Goal: Task Accomplishment & Management: Use online tool/utility

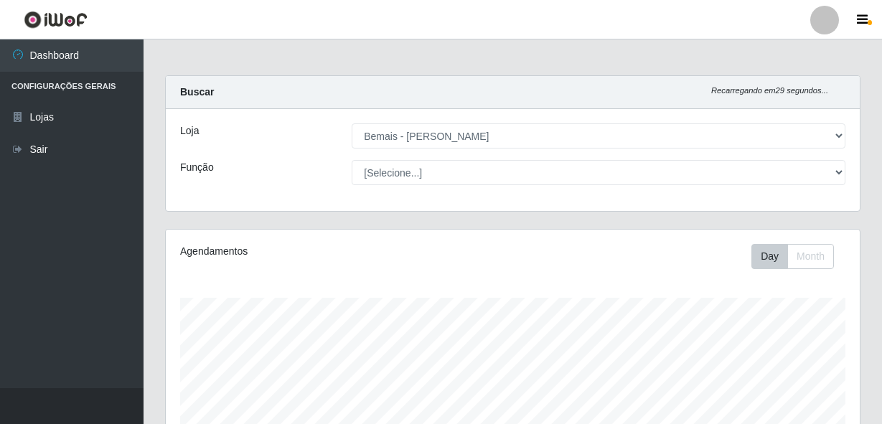
select select "230"
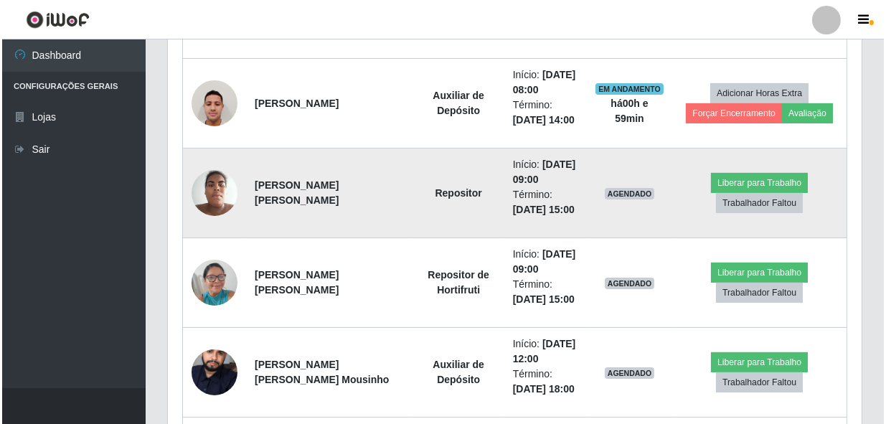
scroll to position [664, 0]
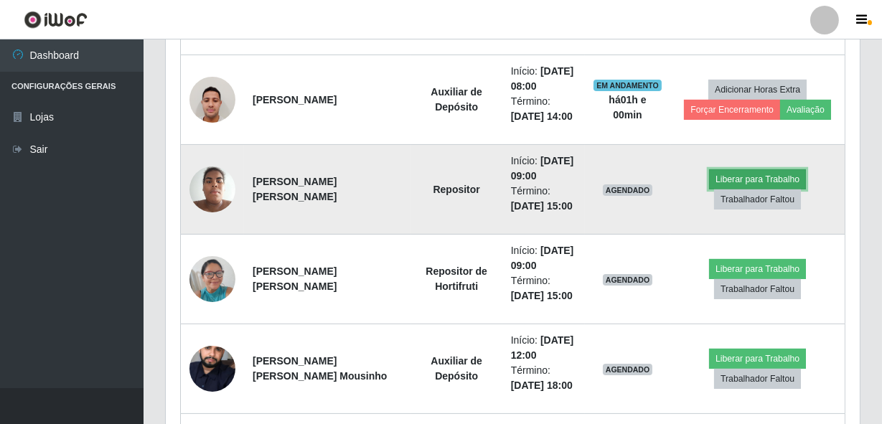
click at [741, 178] on button "Liberar para Trabalho" at bounding box center [757, 179] width 97 height 20
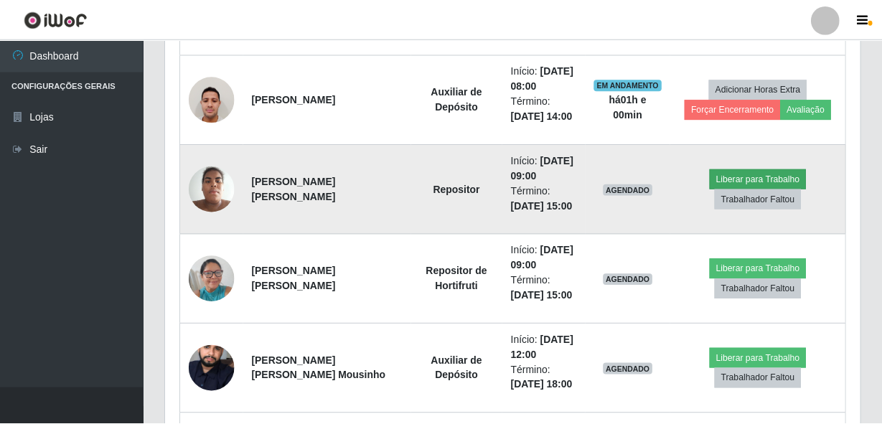
scroll to position [298, 687]
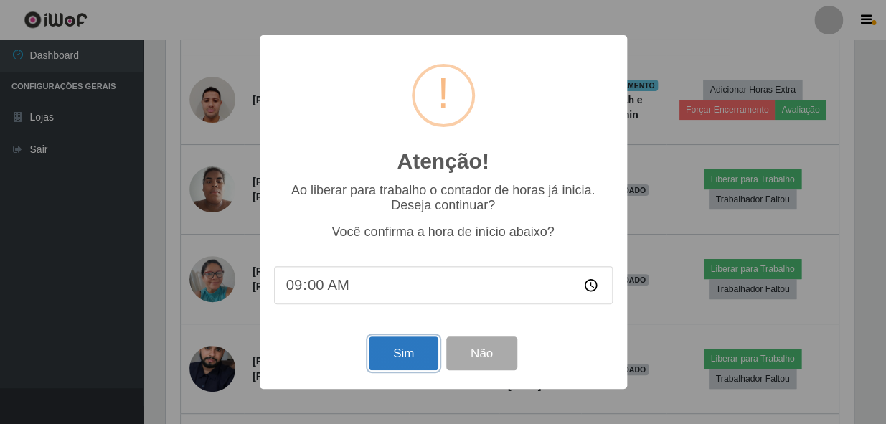
click at [424, 349] on button "Sim" at bounding box center [404, 354] width 70 height 34
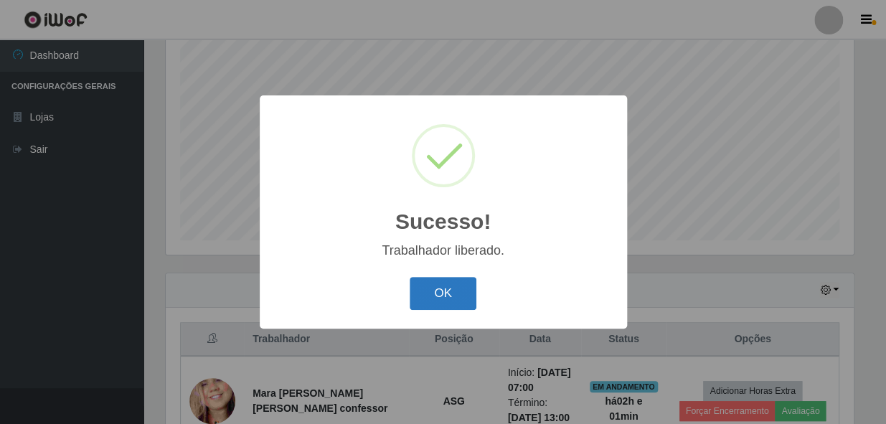
click at [455, 284] on button "OK" at bounding box center [443, 294] width 67 height 34
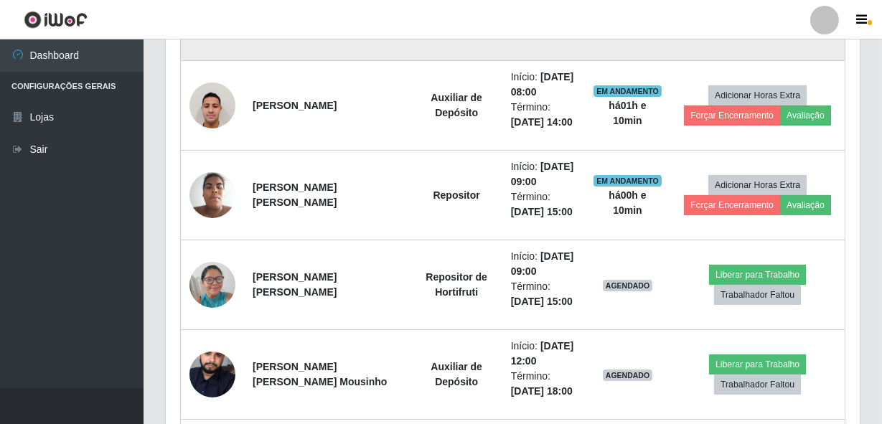
scroll to position [664, 0]
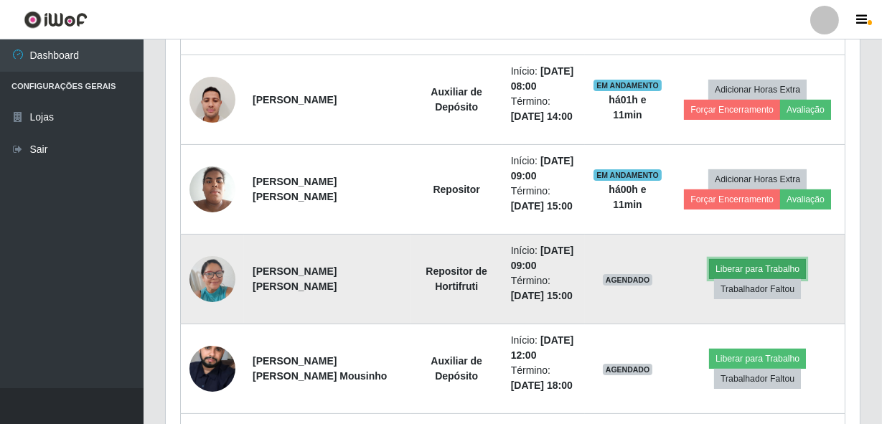
click at [732, 263] on button "Liberar para Trabalho" at bounding box center [757, 269] width 97 height 20
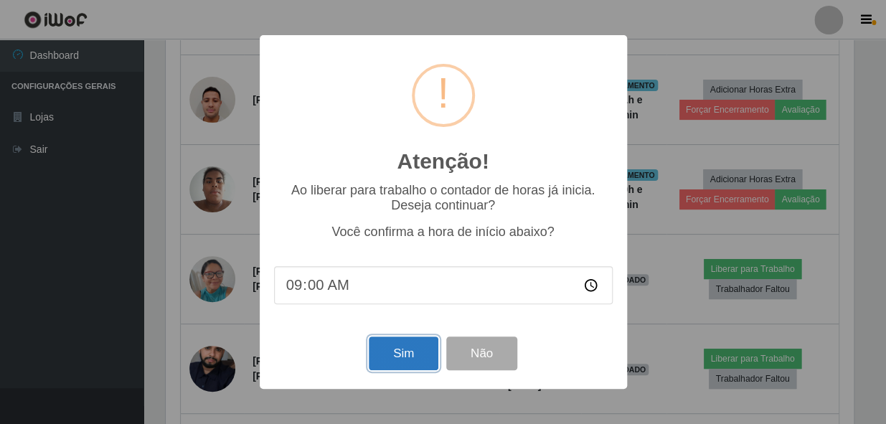
click at [390, 354] on button "Sim" at bounding box center [404, 354] width 70 height 34
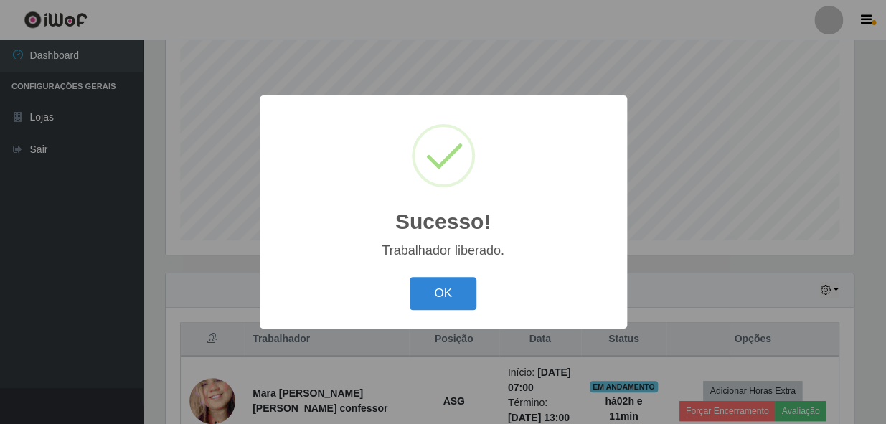
click at [410, 277] on button "OK" at bounding box center [443, 294] width 67 height 34
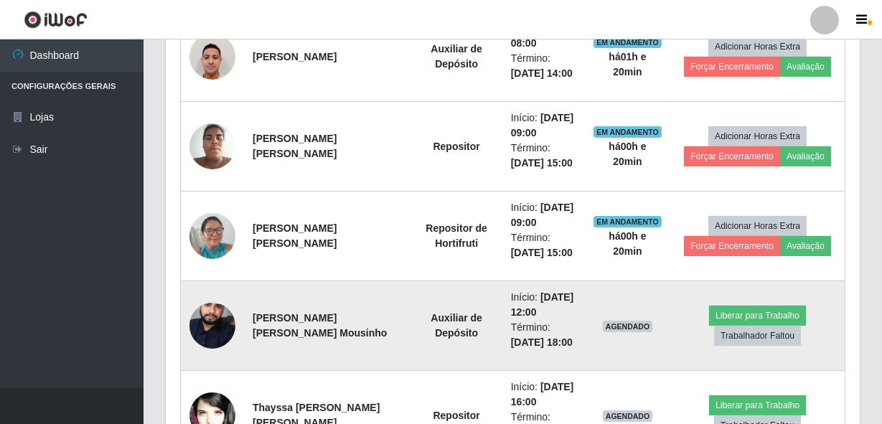
scroll to position [729, 0]
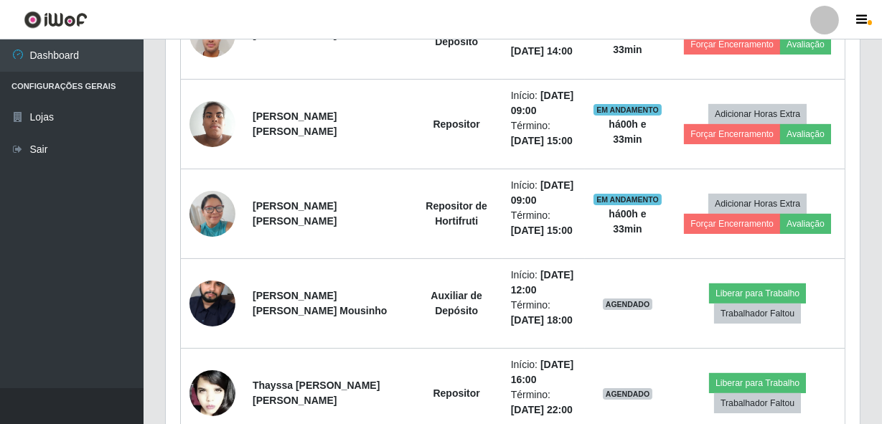
click at [867, 286] on div "Hoje 1 dia 3 [PERSON_NAME] 1 Semana Não encerrados Trabalhador Posição Data Sta…" at bounding box center [512, 412] width 717 height 1193
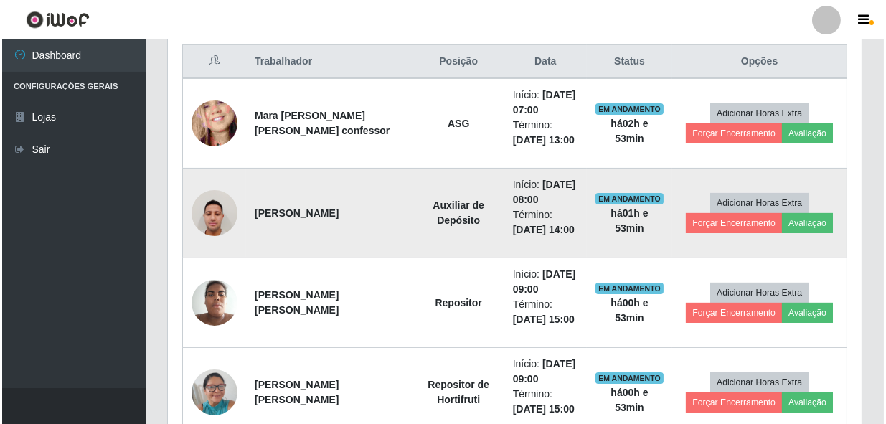
scroll to position [533, 0]
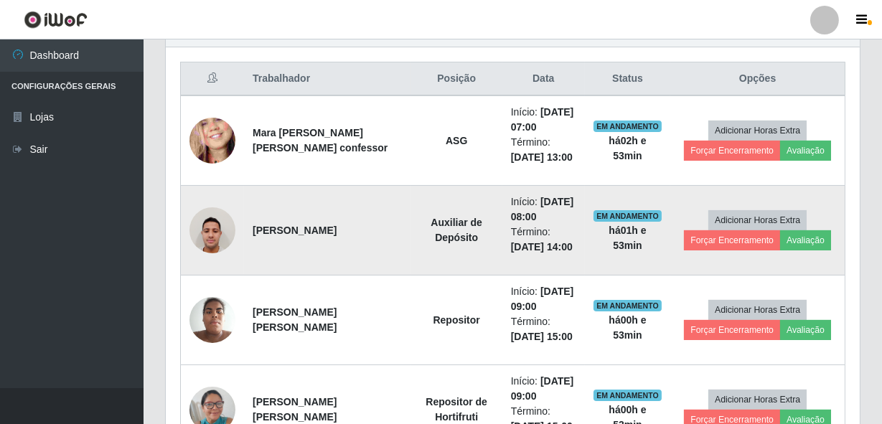
click at [208, 235] on img at bounding box center [212, 230] width 46 height 61
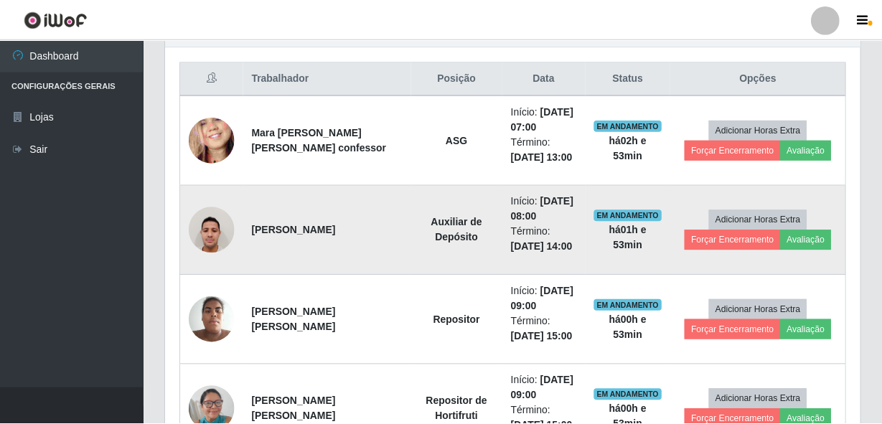
scroll to position [298, 687]
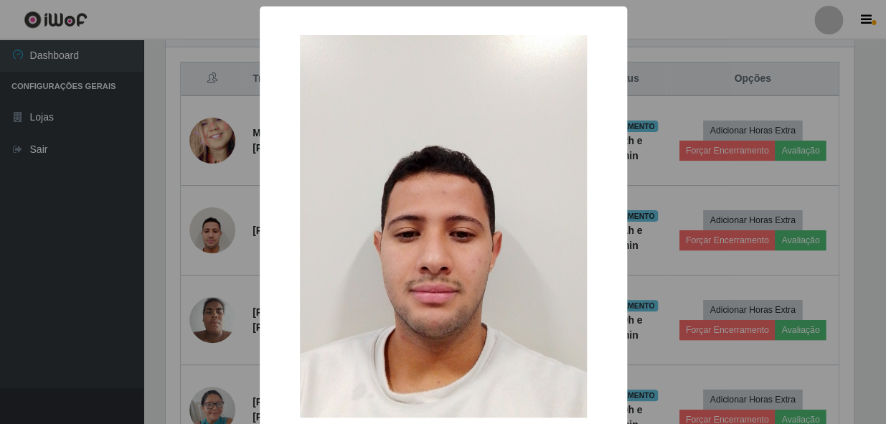
click at [197, 252] on div "× OK Cancel" at bounding box center [443, 212] width 886 height 424
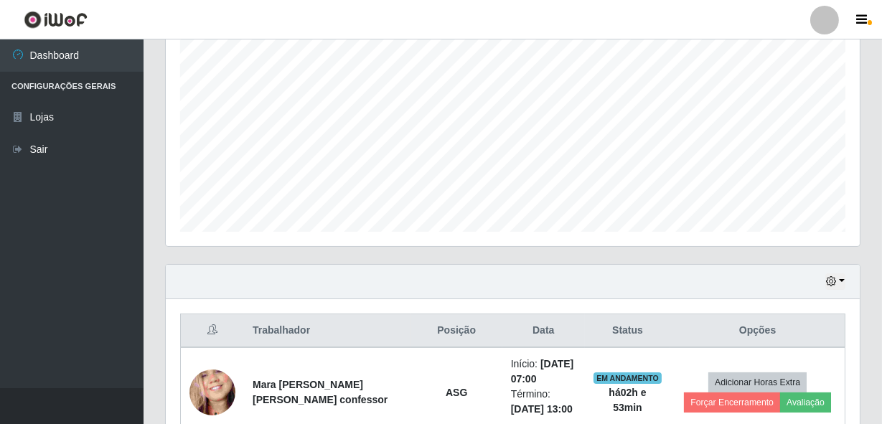
scroll to position [304, 0]
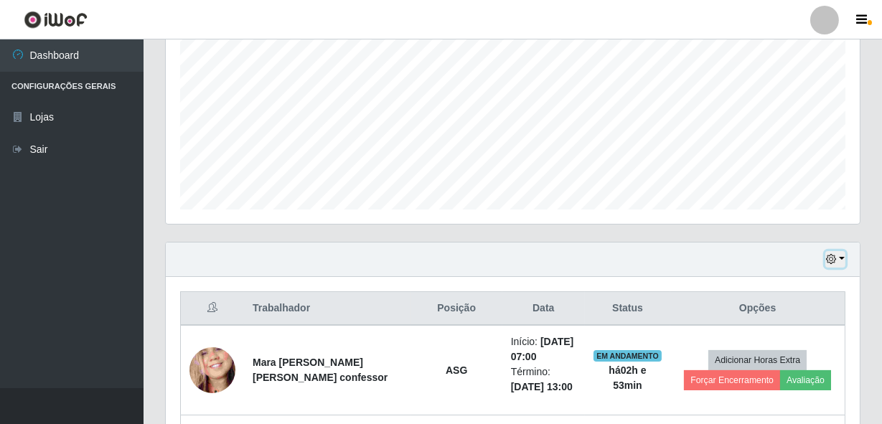
click at [844, 260] on button "button" at bounding box center [835, 259] width 20 height 17
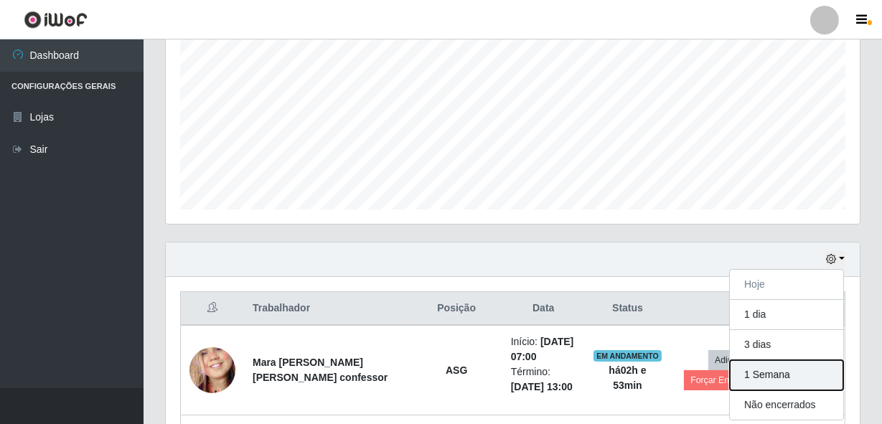
click at [782, 373] on button "1 Semana" at bounding box center [786, 375] width 113 height 30
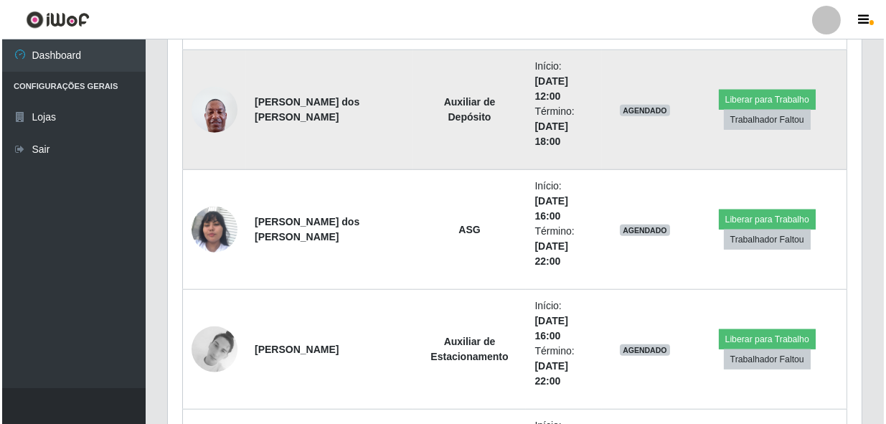
scroll to position [2391, 0]
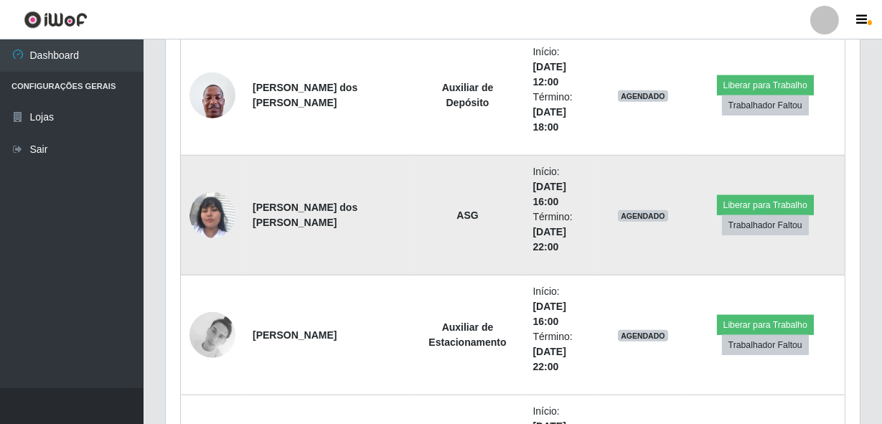
click at [215, 210] on img at bounding box center [212, 215] width 46 height 82
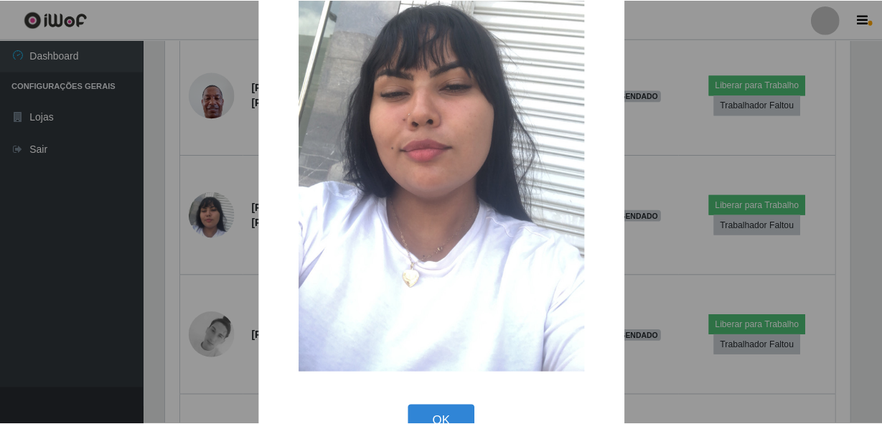
scroll to position [195, 0]
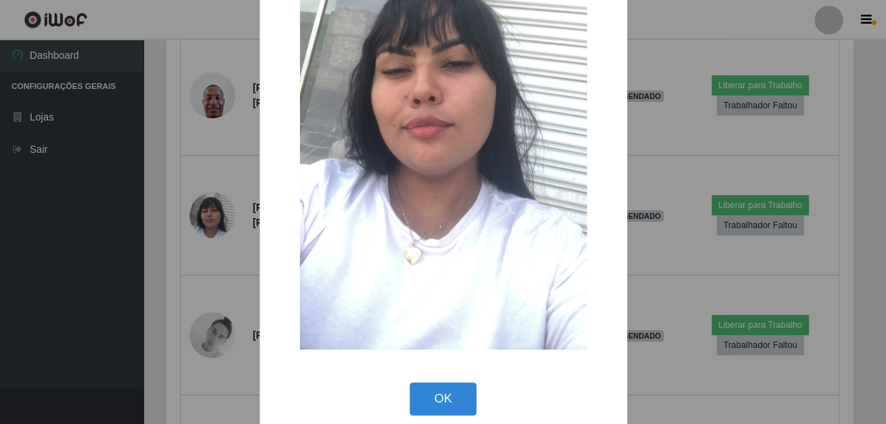
click at [184, 226] on div "× OK Cancel" at bounding box center [443, 212] width 886 height 424
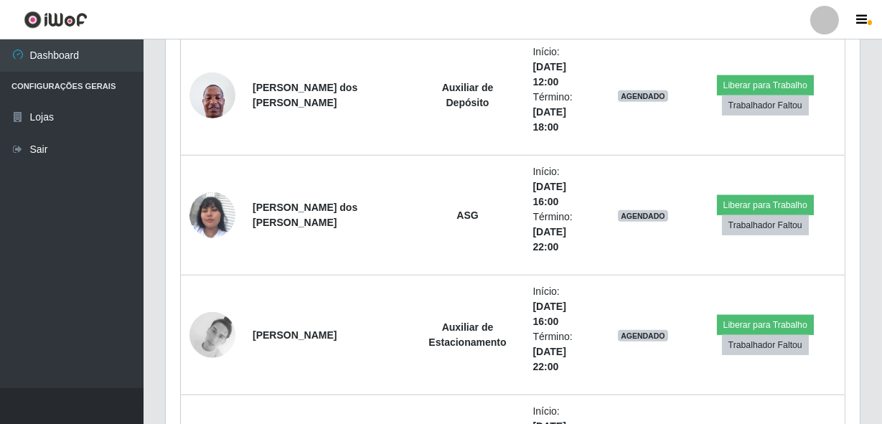
scroll to position [2456, 0]
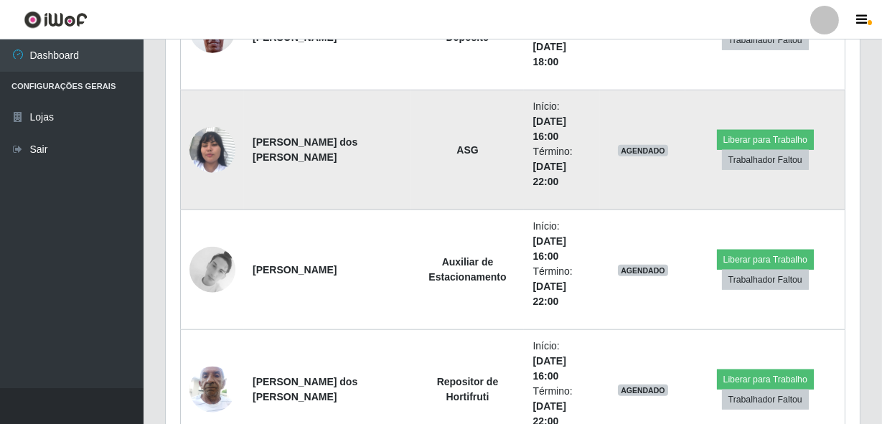
click at [233, 153] on img at bounding box center [212, 150] width 46 height 82
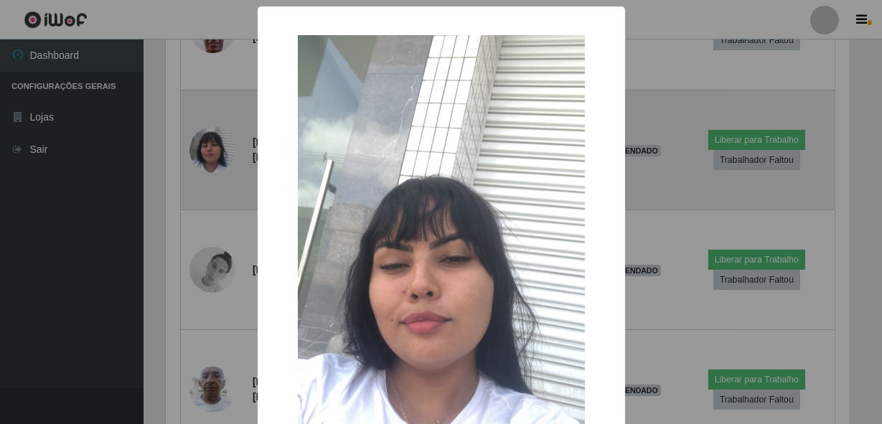
scroll to position [298, 687]
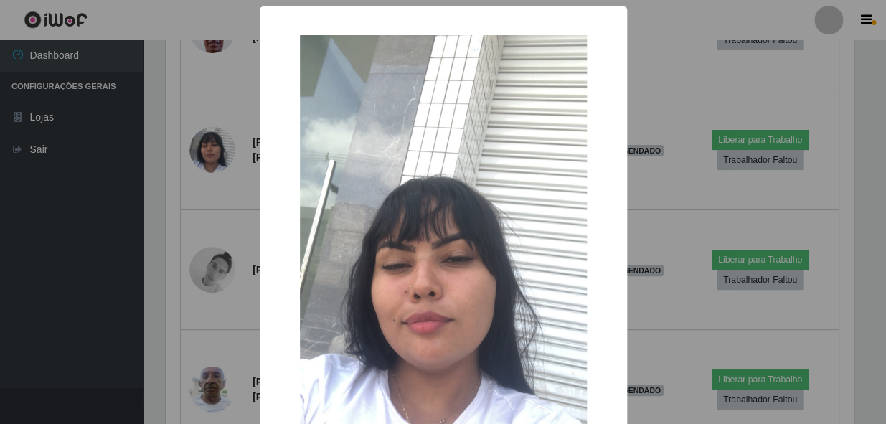
click at [161, 260] on div "× OK Cancel" at bounding box center [443, 212] width 886 height 424
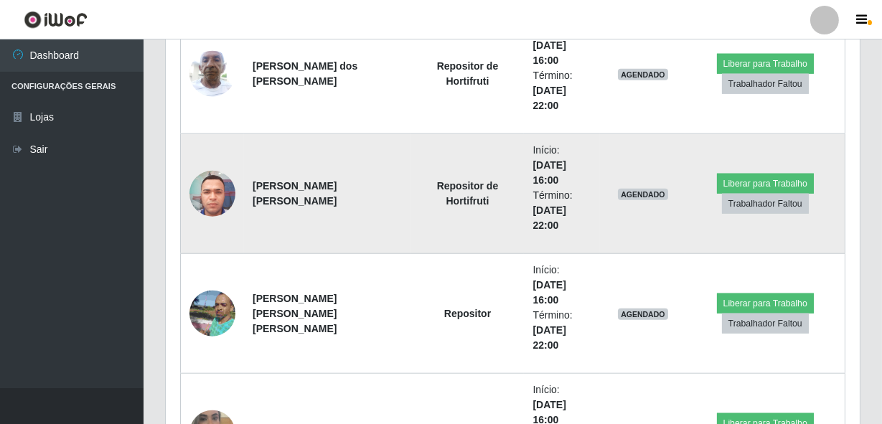
scroll to position [2783, 0]
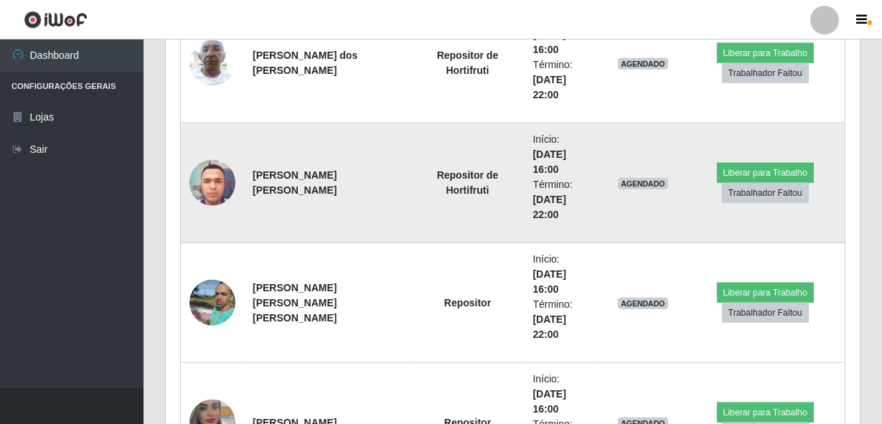
click at [210, 189] on img at bounding box center [212, 182] width 46 height 61
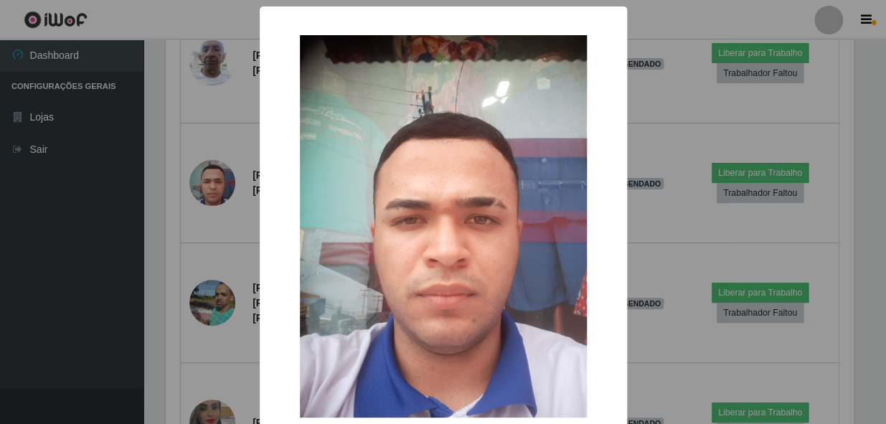
click at [181, 237] on div "× OK Cancel" at bounding box center [443, 212] width 886 height 424
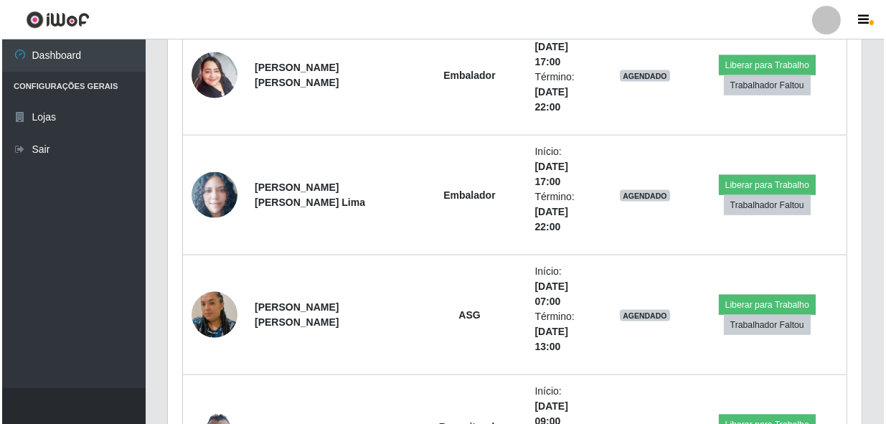
scroll to position [3826, 0]
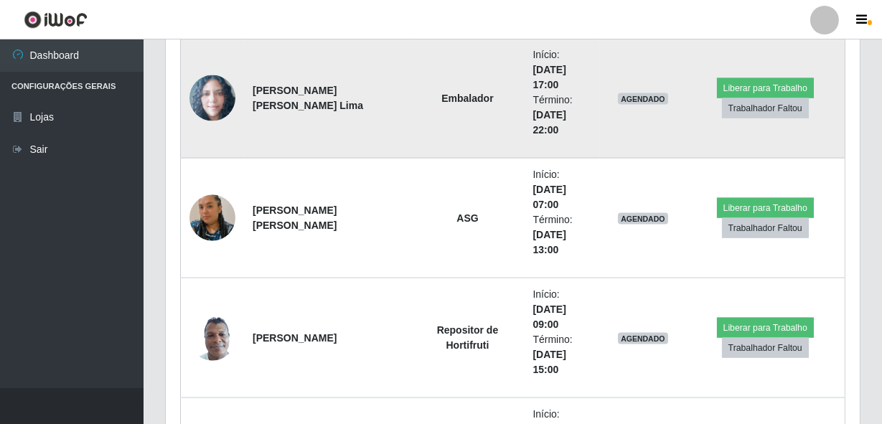
click at [220, 103] on img at bounding box center [212, 98] width 46 height 47
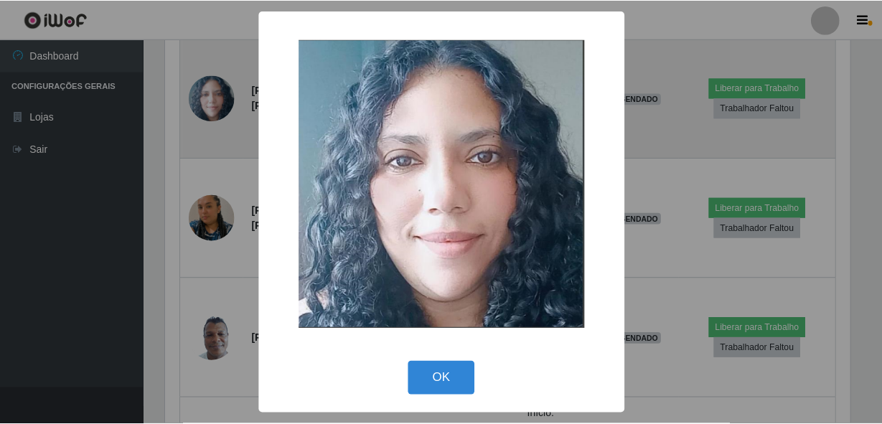
scroll to position [298, 687]
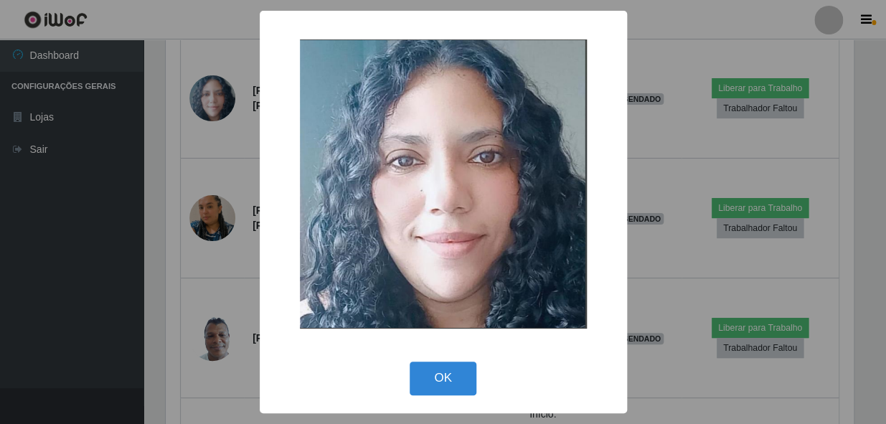
click at [202, 244] on div "× OK Cancel" at bounding box center [443, 212] width 886 height 424
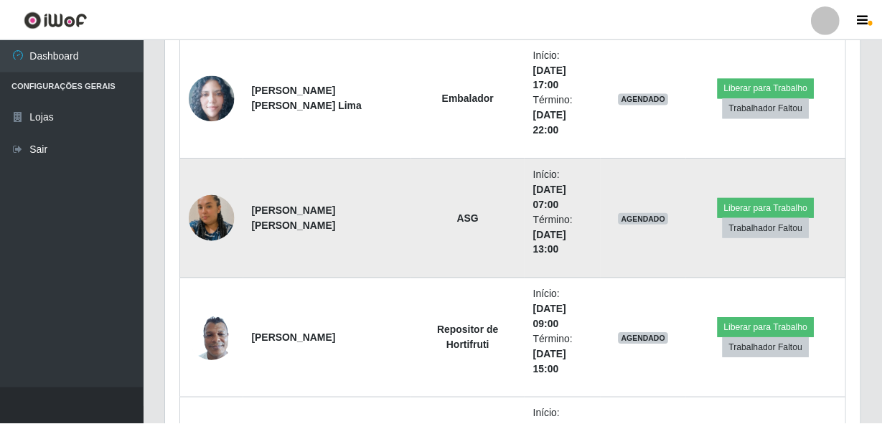
scroll to position [0, 0]
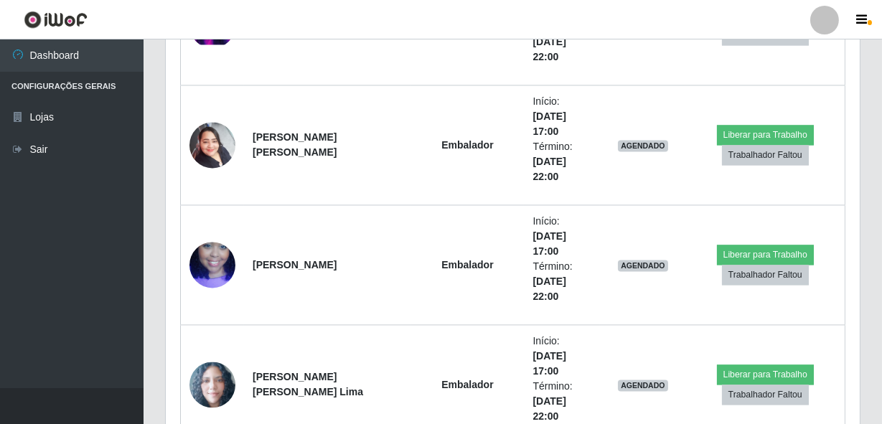
click at [213, 251] on img at bounding box center [212, 265] width 46 height 82
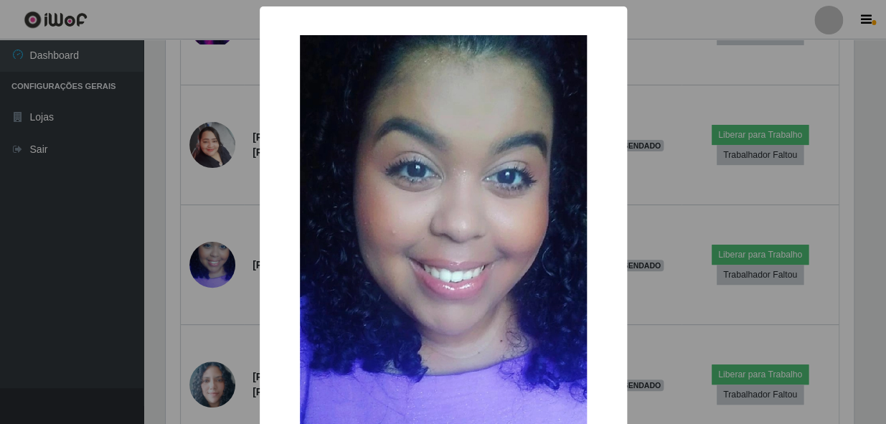
click at [200, 256] on div "× OK Cancel" at bounding box center [443, 212] width 886 height 424
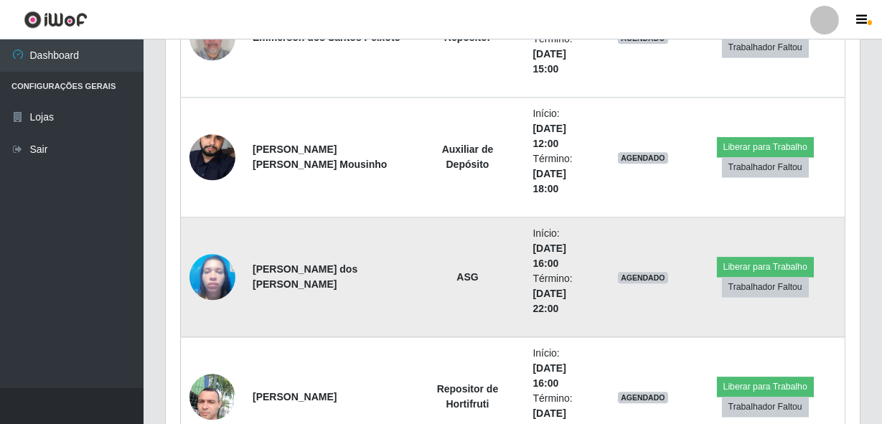
click at [202, 274] on img at bounding box center [212, 276] width 46 height 61
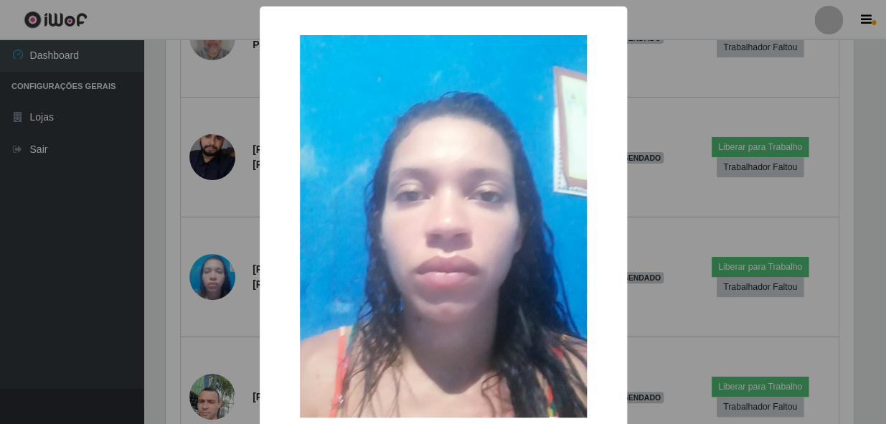
click at [166, 271] on div "× OK Cancel" at bounding box center [443, 212] width 886 height 424
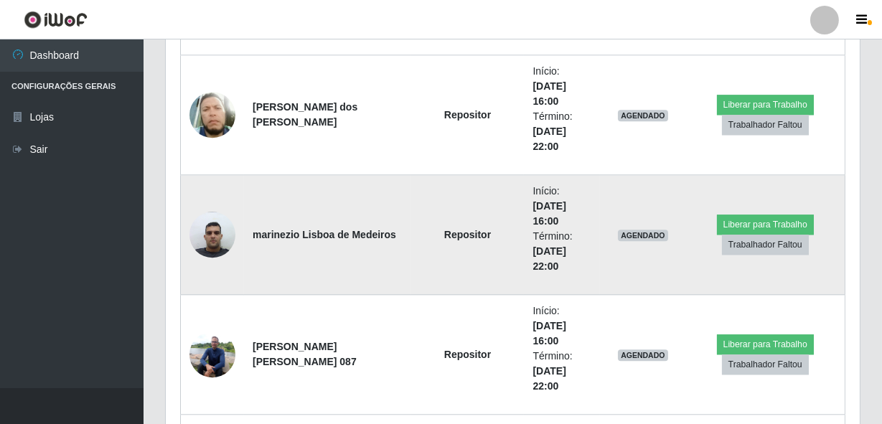
click at [200, 235] on img at bounding box center [212, 234] width 46 height 61
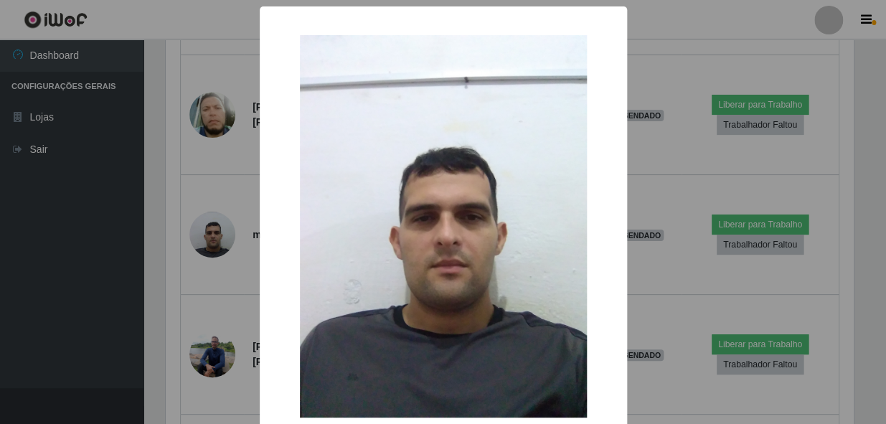
click at [194, 255] on div "× OK Cancel" at bounding box center [443, 212] width 886 height 424
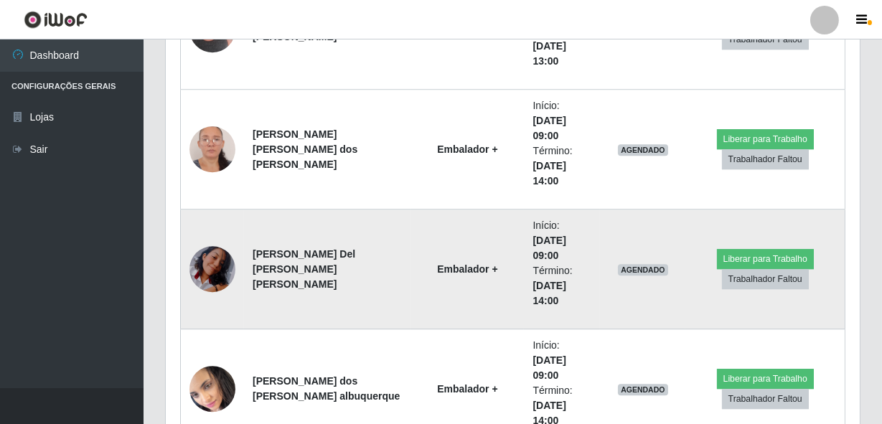
click at [212, 252] on img at bounding box center [212, 270] width 46 height 60
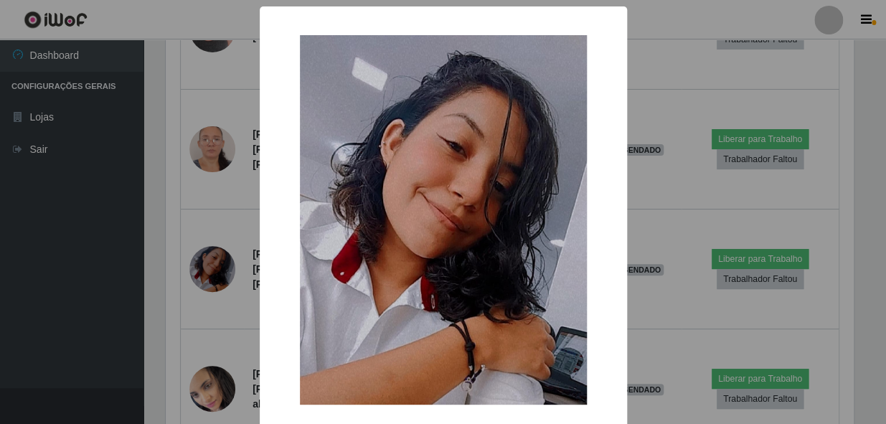
click at [177, 259] on div "× OK Cancel" at bounding box center [443, 212] width 886 height 424
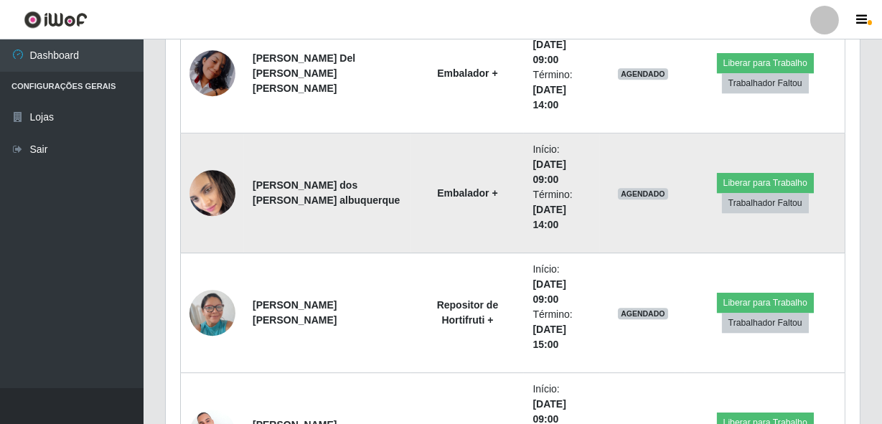
click at [215, 192] on img at bounding box center [212, 193] width 46 height 50
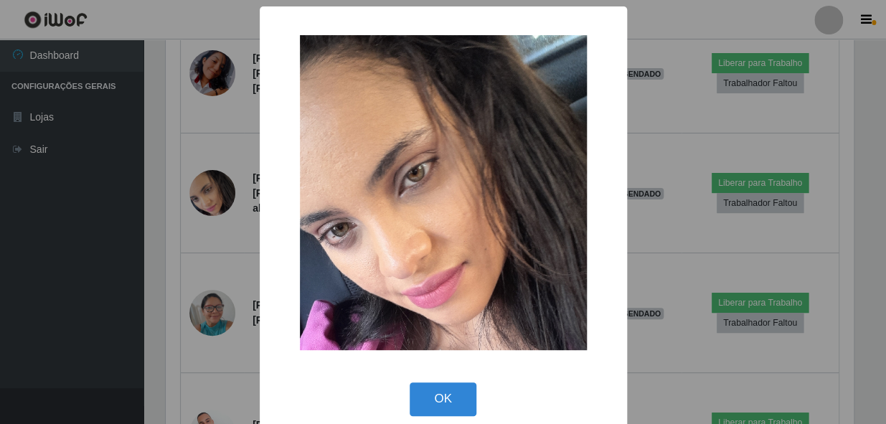
click at [186, 245] on div "× OK Cancel" at bounding box center [443, 212] width 886 height 424
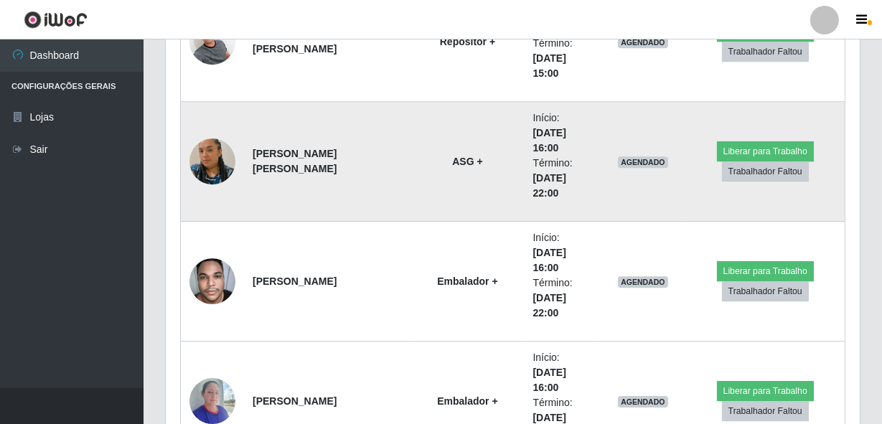
click at [220, 165] on img at bounding box center [212, 162] width 46 height 82
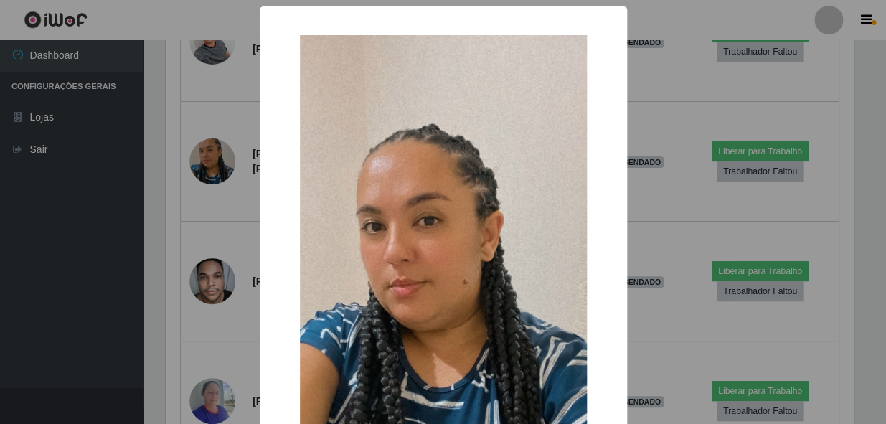
click at [199, 215] on div "× OK Cancel" at bounding box center [443, 212] width 886 height 424
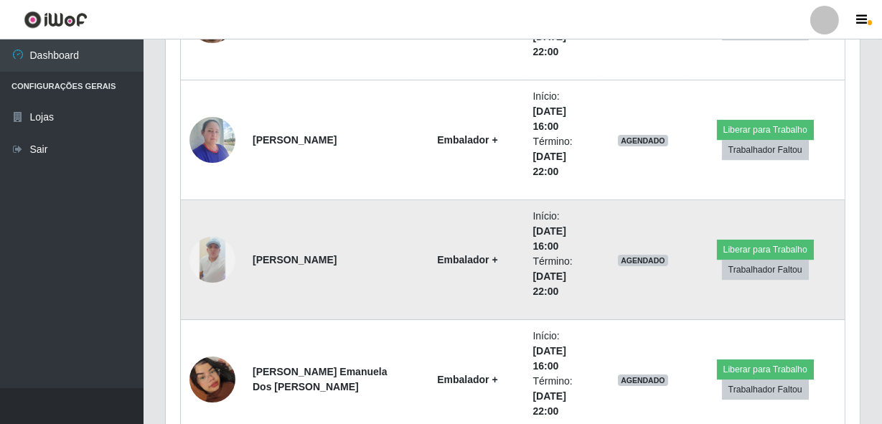
click at [197, 258] on img at bounding box center [212, 260] width 46 height 46
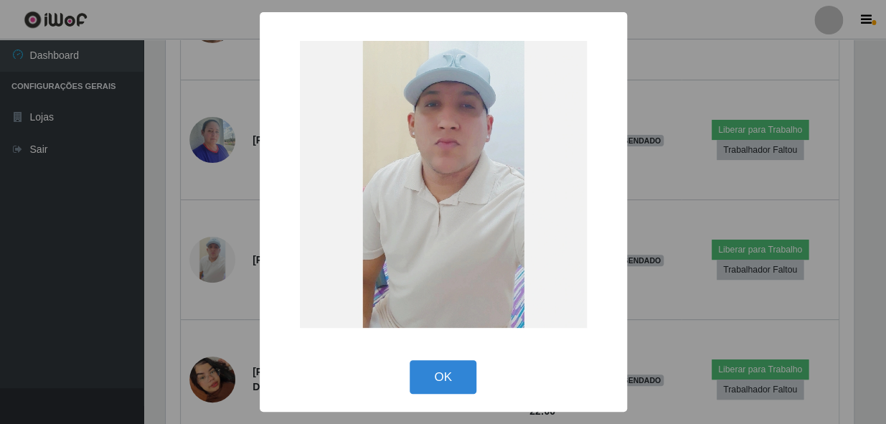
click at [141, 288] on div "× OK Cancel" at bounding box center [443, 212] width 886 height 424
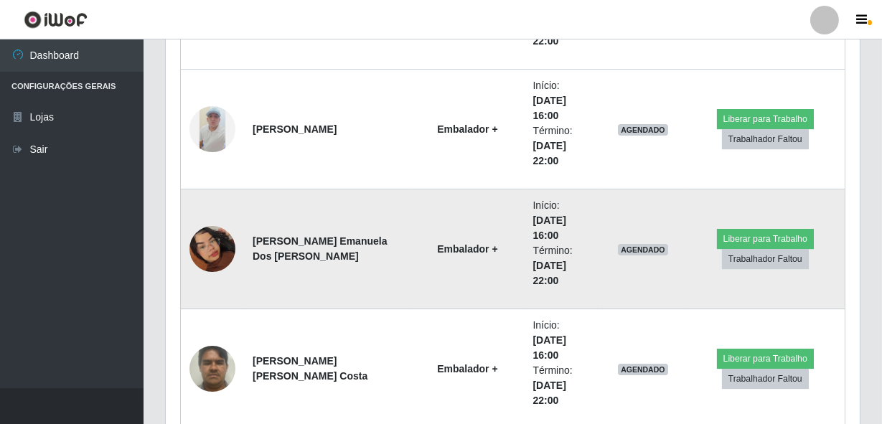
click at [193, 244] on img at bounding box center [212, 249] width 46 height 82
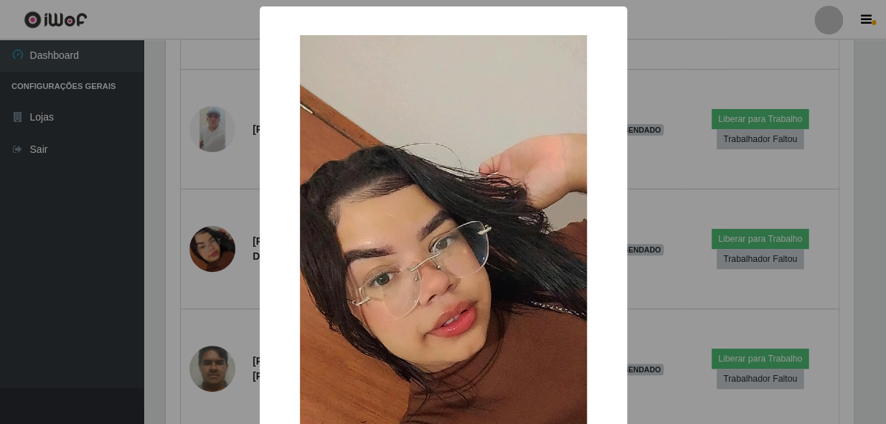
click at [153, 271] on div "× OK Cancel" at bounding box center [443, 212] width 886 height 424
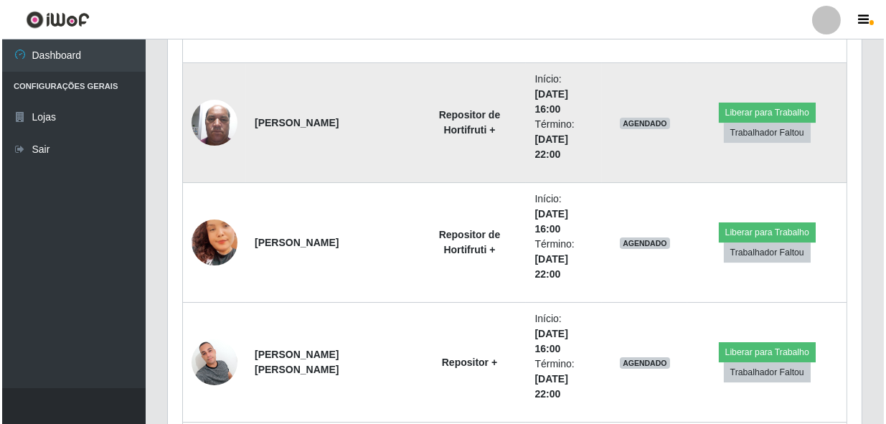
scroll to position [8858, 0]
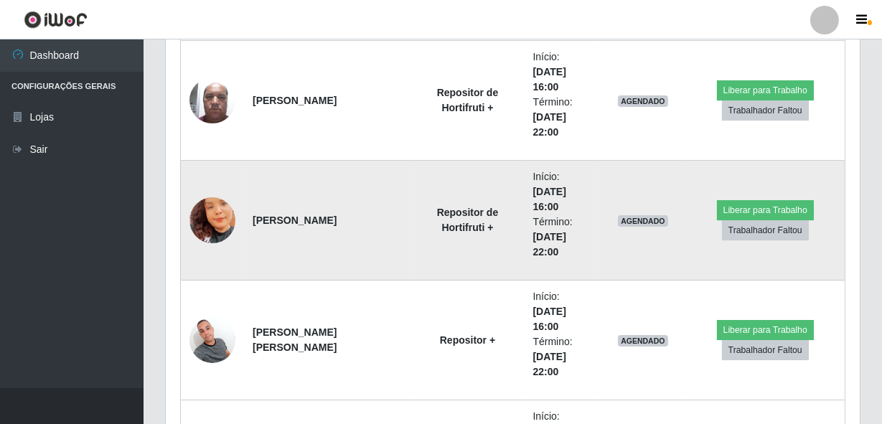
click at [221, 213] on img at bounding box center [212, 220] width 46 height 57
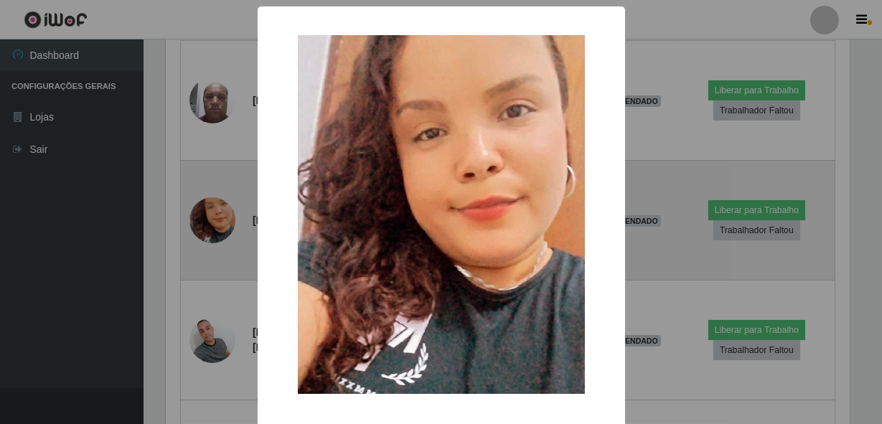
scroll to position [298, 687]
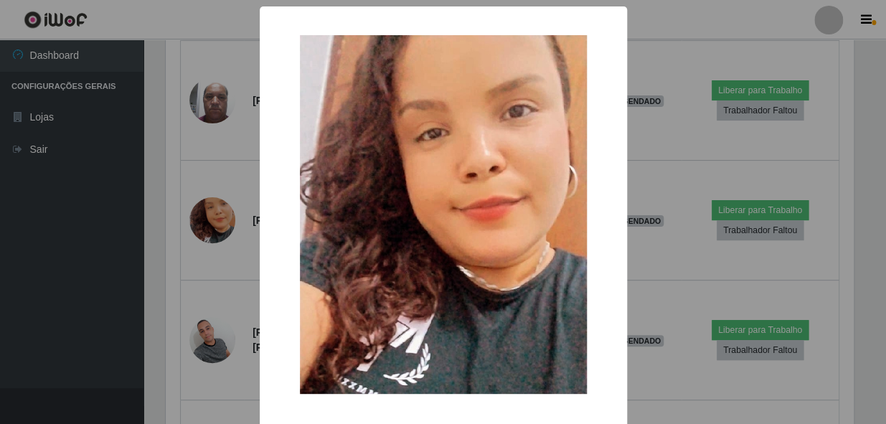
click at [162, 231] on div "× OK Cancel" at bounding box center [443, 212] width 886 height 424
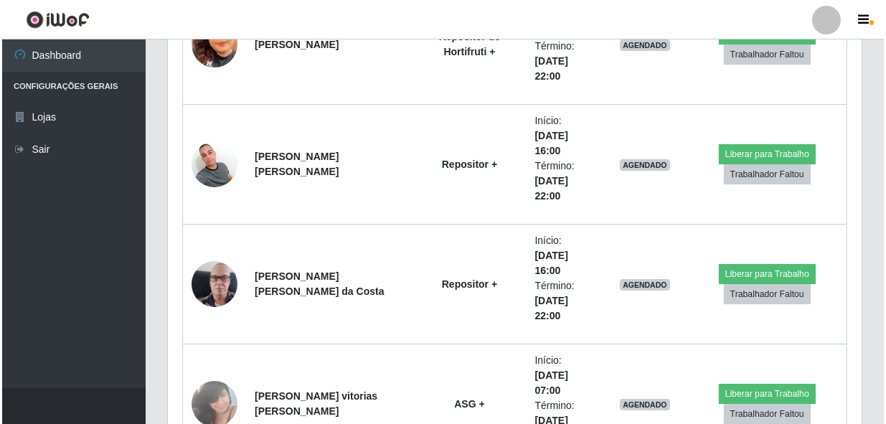
scroll to position [9054, 0]
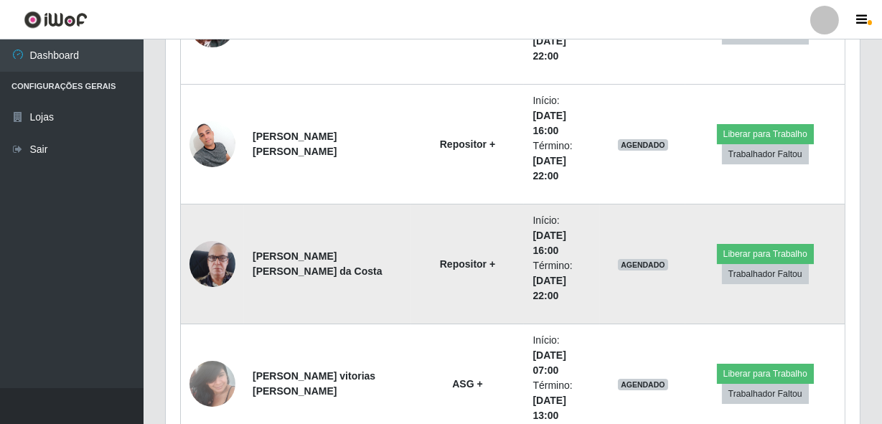
click at [201, 247] on img at bounding box center [212, 264] width 46 height 82
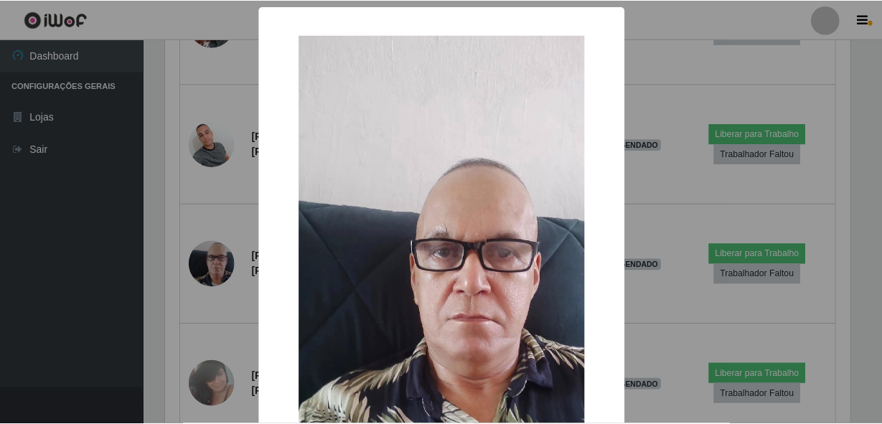
scroll to position [298, 687]
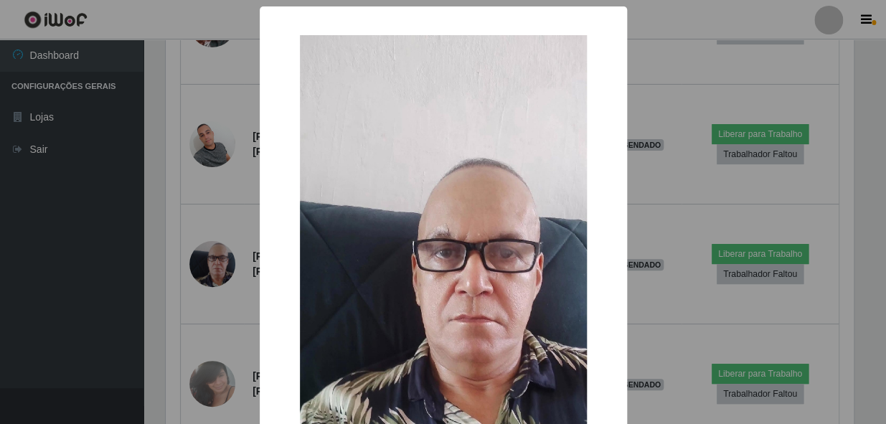
click at [161, 273] on div "× OK Cancel" at bounding box center [443, 212] width 886 height 424
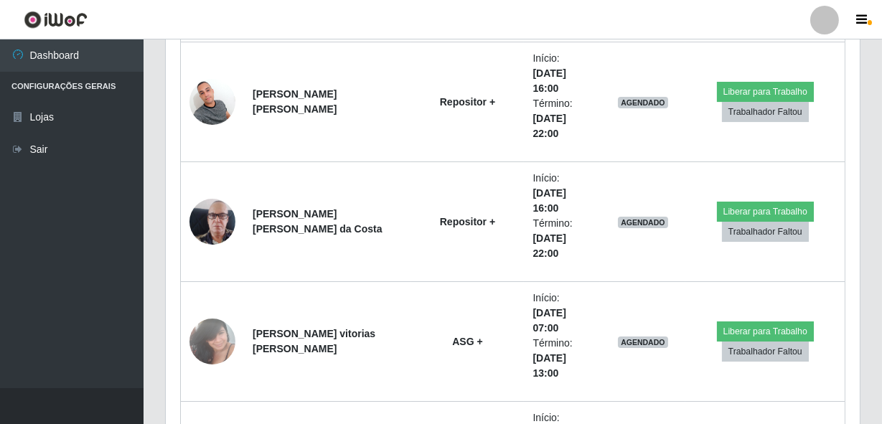
scroll to position [9249, 0]
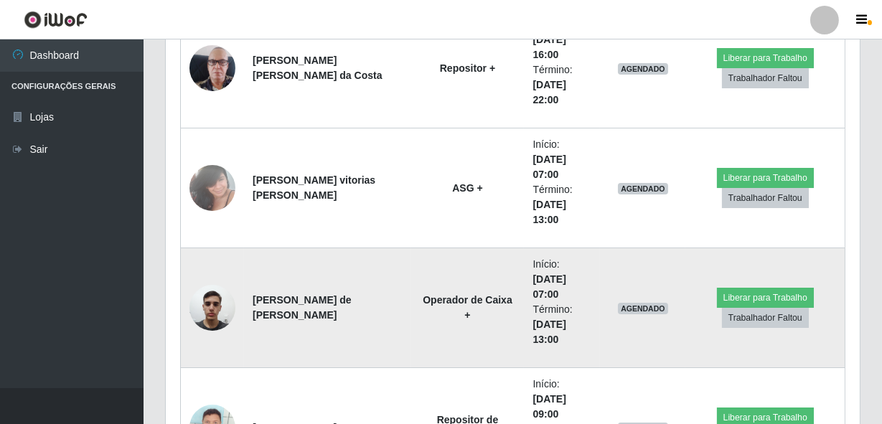
click at [215, 309] on img at bounding box center [212, 307] width 46 height 61
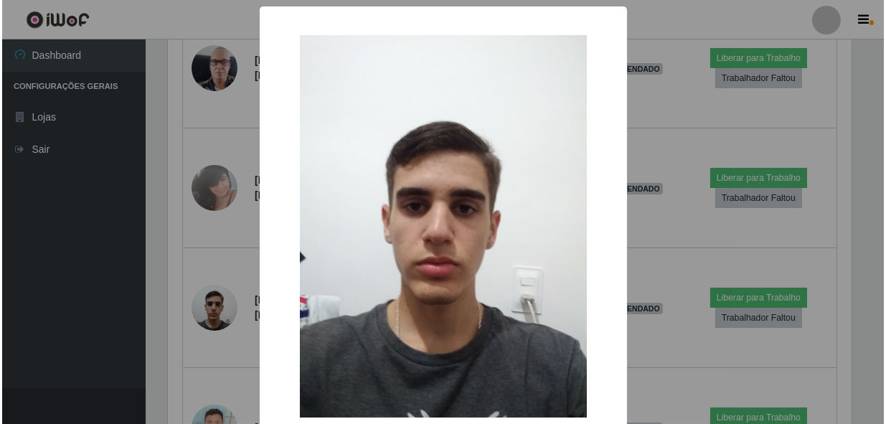
scroll to position [298, 687]
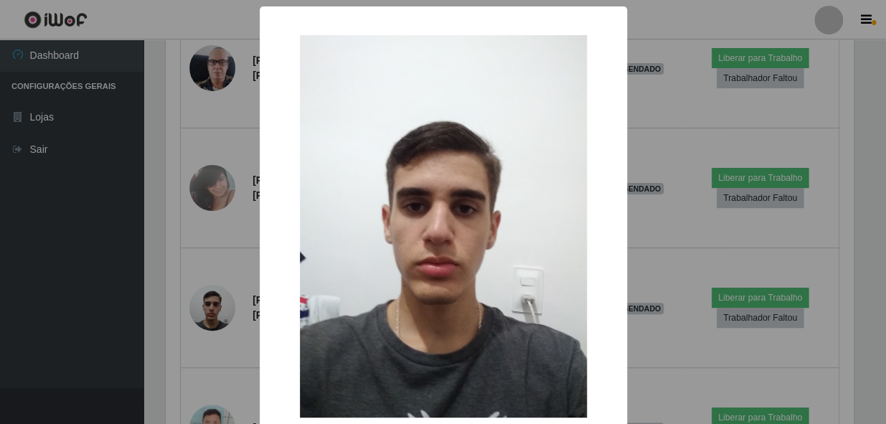
click at [189, 329] on div "× OK Cancel" at bounding box center [443, 212] width 886 height 424
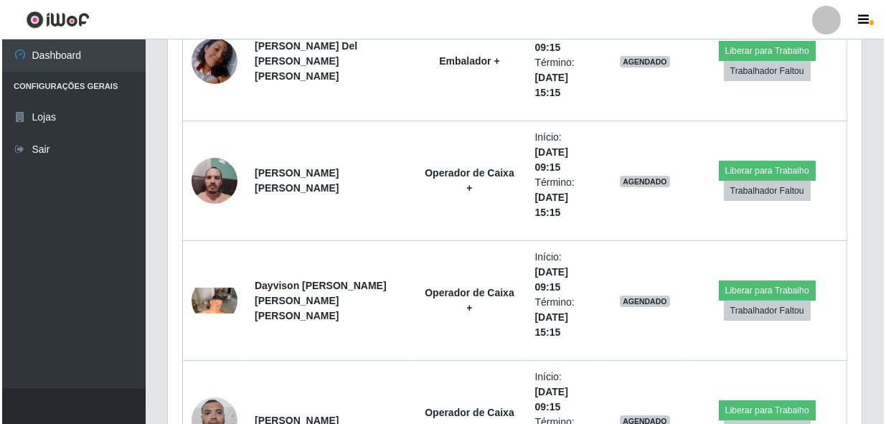
scroll to position [10097, 0]
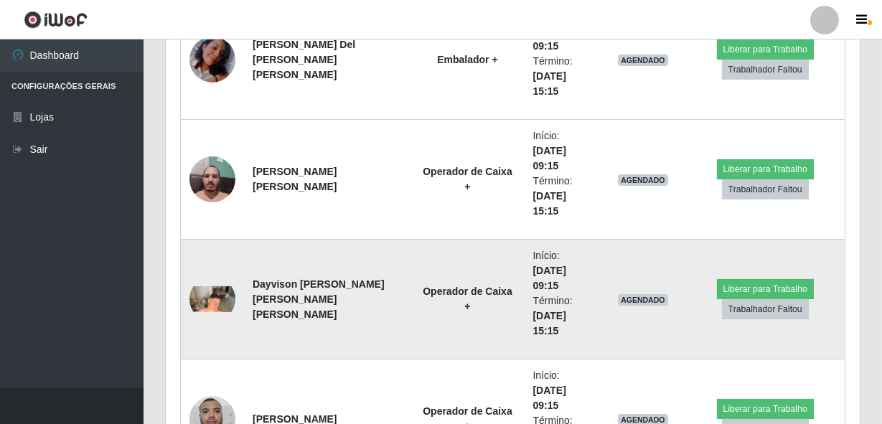
click at [204, 294] on img at bounding box center [212, 299] width 46 height 26
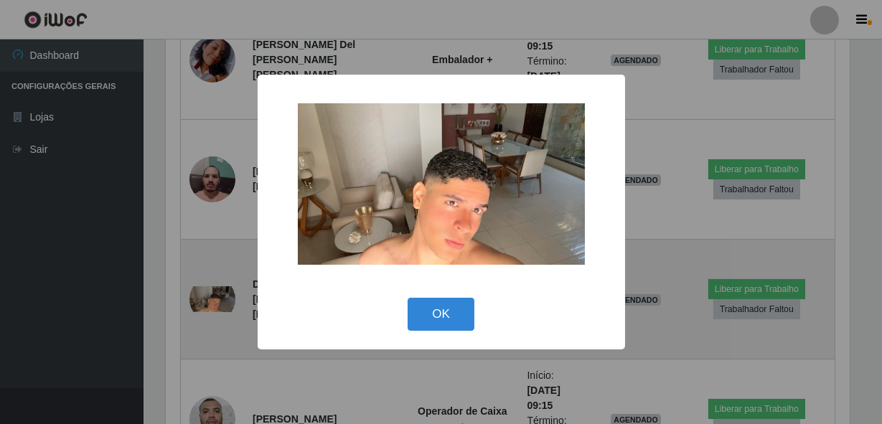
scroll to position [298, 687]
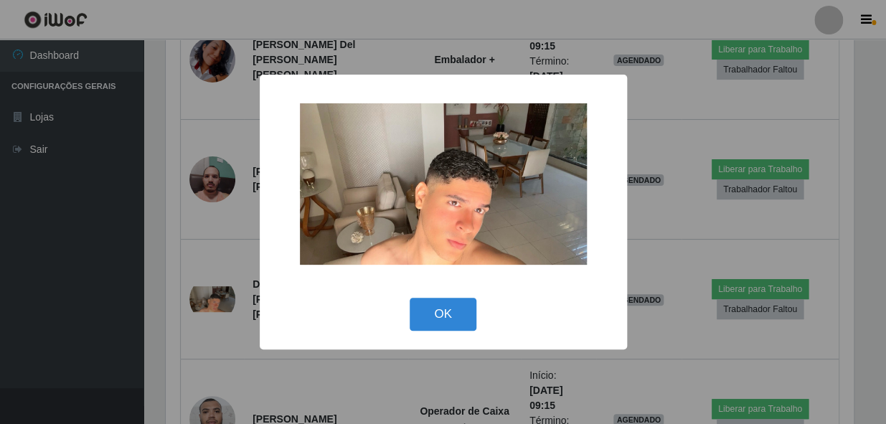
click at [194, 312] on div "× OK Cancel" at bounding box center [443, 212] width 886 height 424
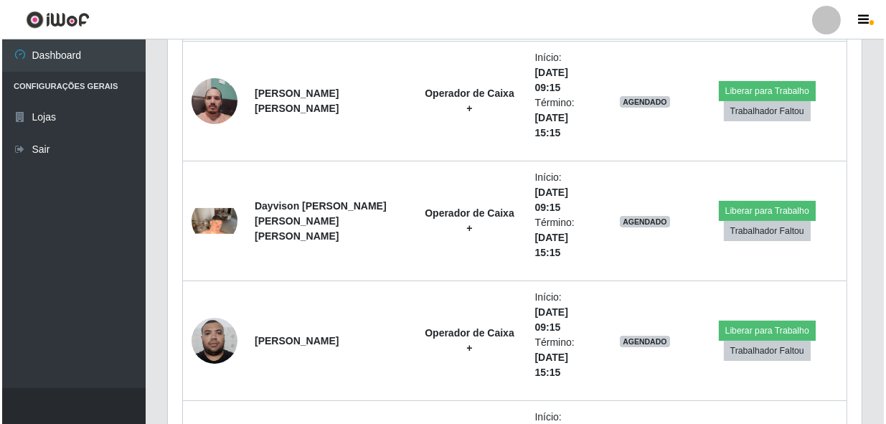
scroll to position [10228, 0]
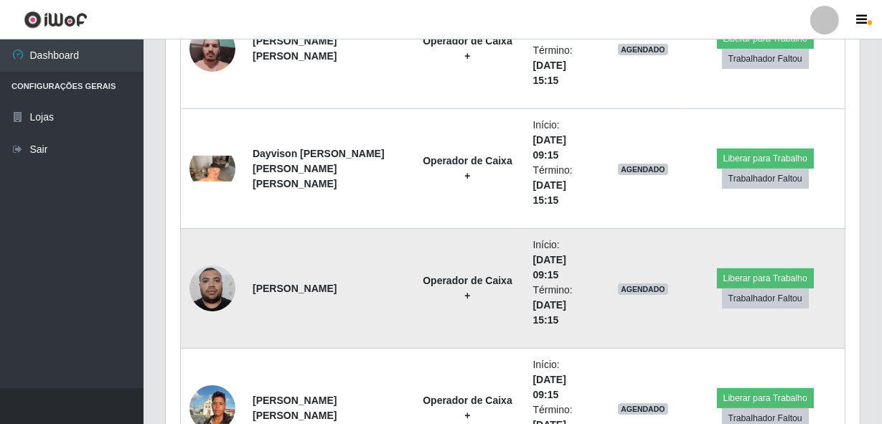
click at [212, 293] on img at bounding box center [212, 288] width 46 height 61
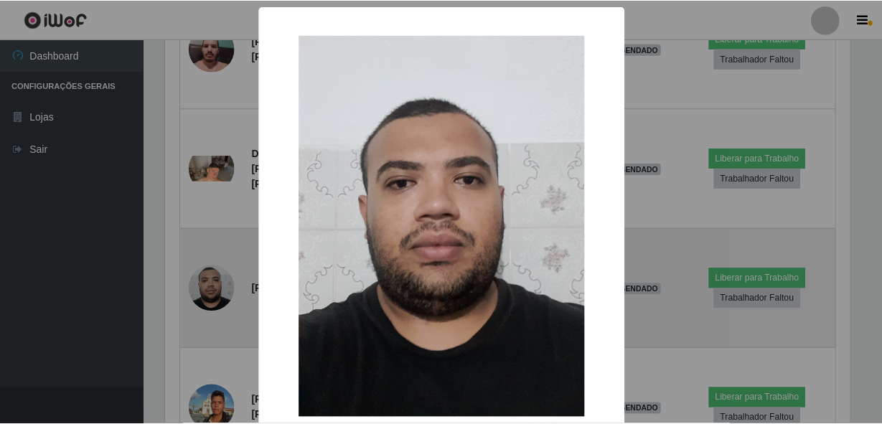
scroll to position [298, 687]
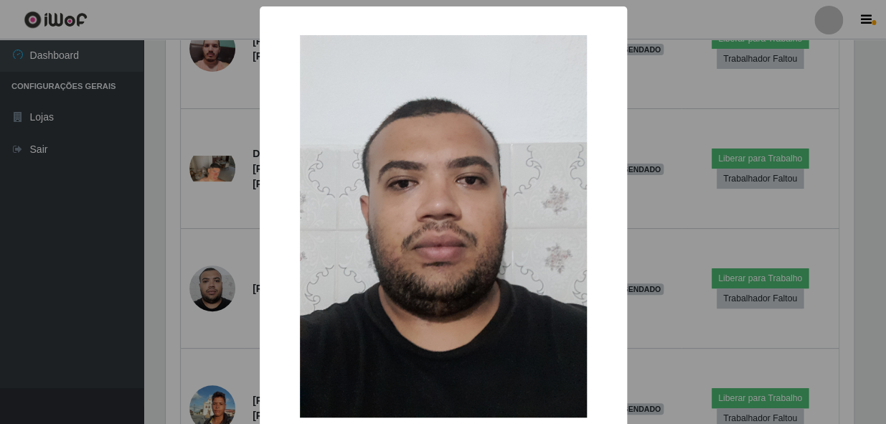
click at [177, 314] on div "× OK Cancel" at bounding box center [443, 212] width 886 height 424
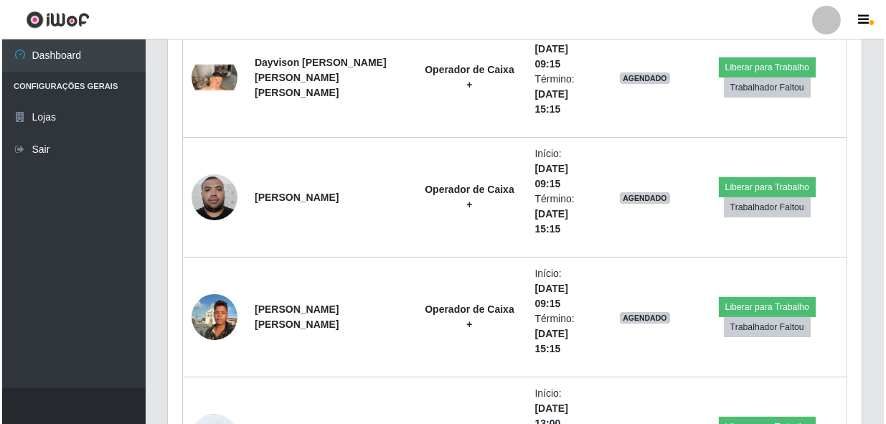
scroll to position [10358, 0]
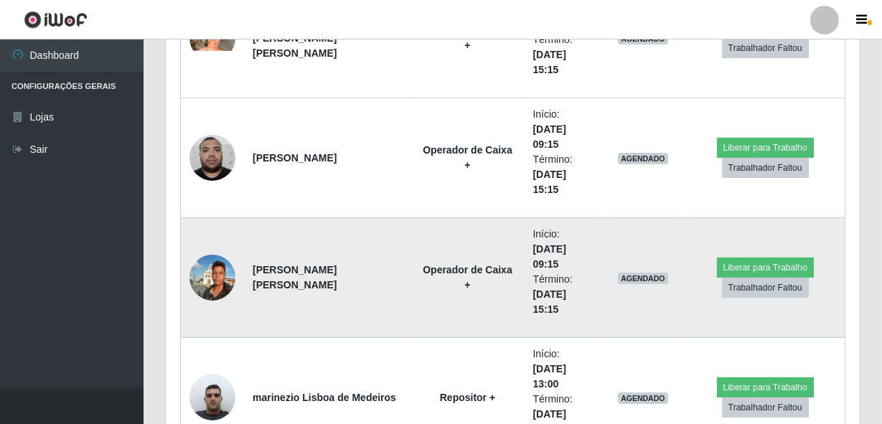
click at [210, 273] on img at bounding box center [212, 277] width 46 height 61
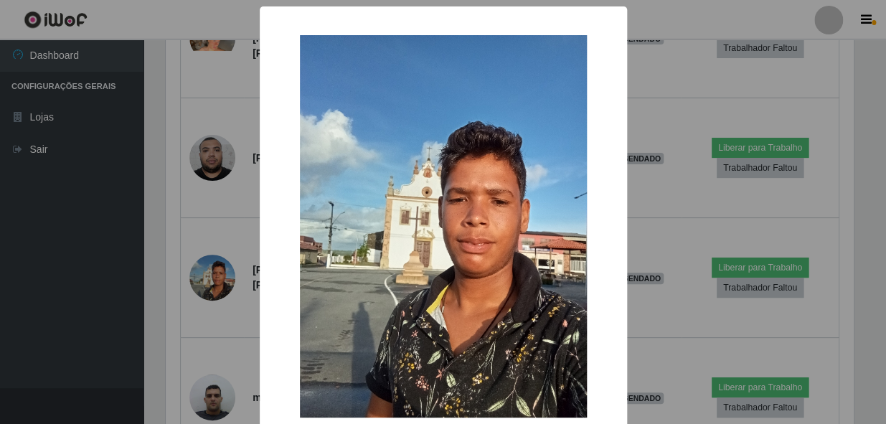
click at [171, 309] on div "× OK Cancel" at bounding box center [443, 212] width 886 height 424
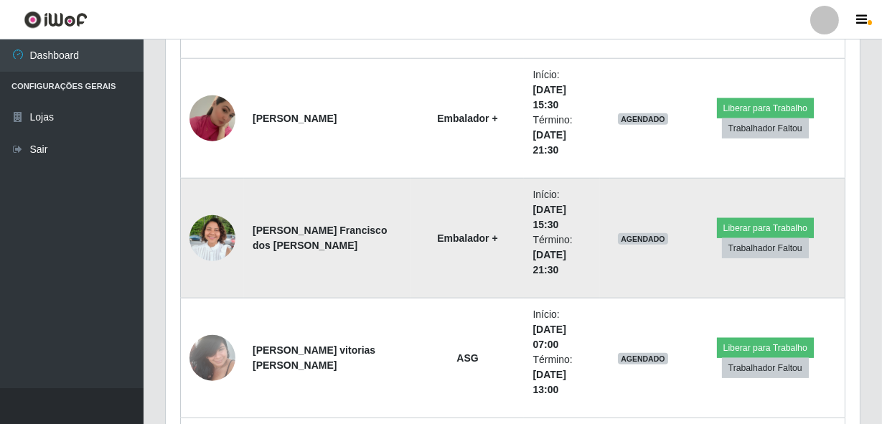
click at [218, 214] on img at bounding box center [212, 238] width 46 height 62
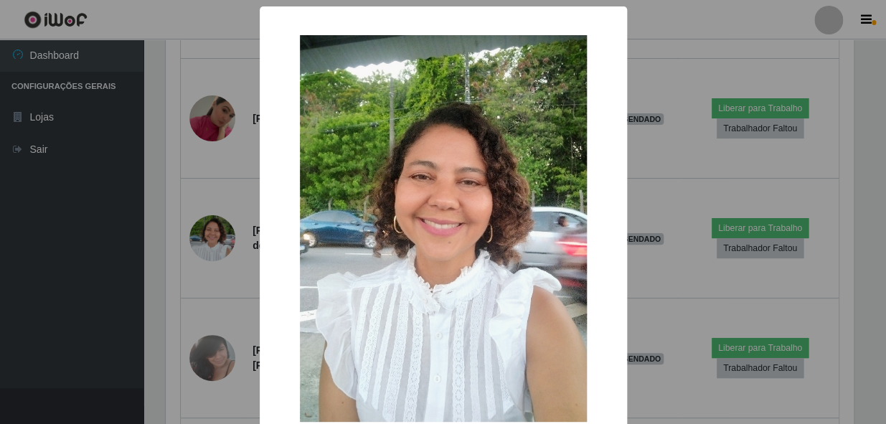
click at [174, 240] on div "× OK Cancel" at bounding box center [443, 212] width 886 height 424
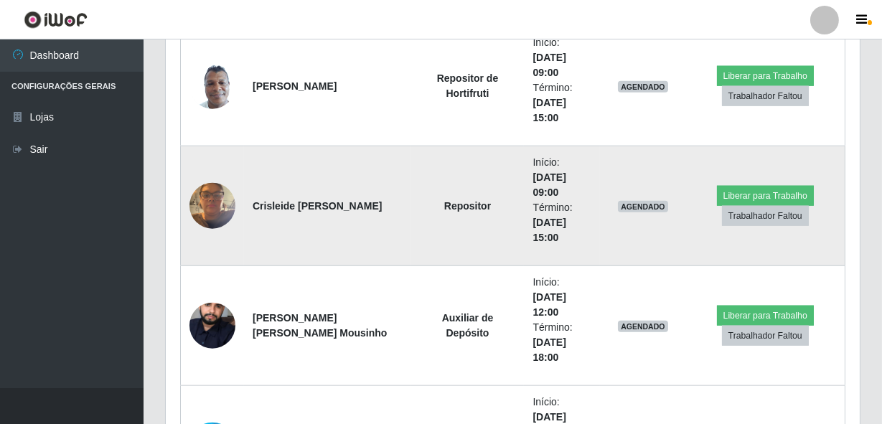
click at [233, 195] on img at bounding box center [212, 205] width 46 height 61
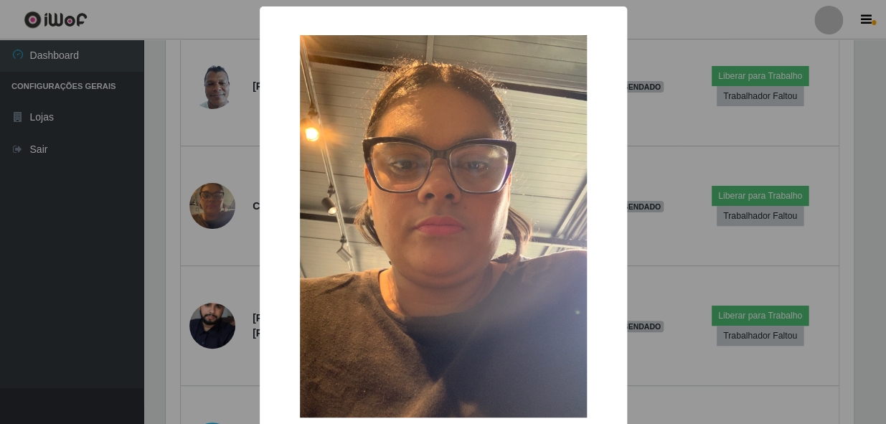
click at [164, 229] on div "× OK Cancel" at bounding box center [443, 212] width 886 height 424
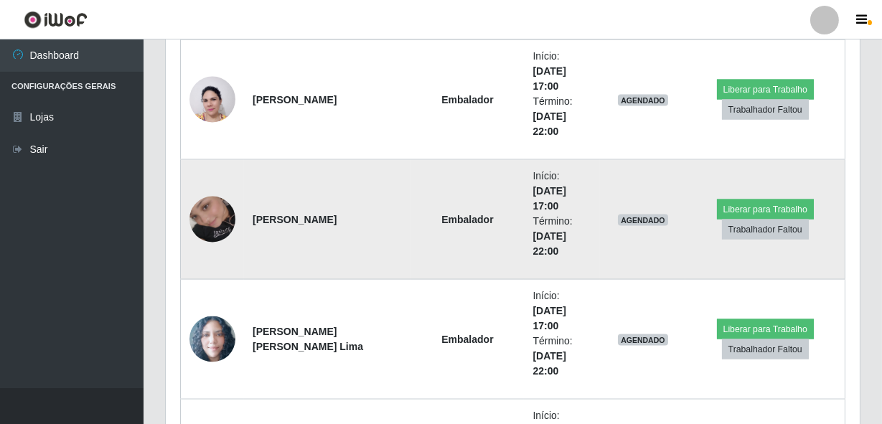
click at [219, 198] on img at bounding box center [212, 220] width 46 height 82
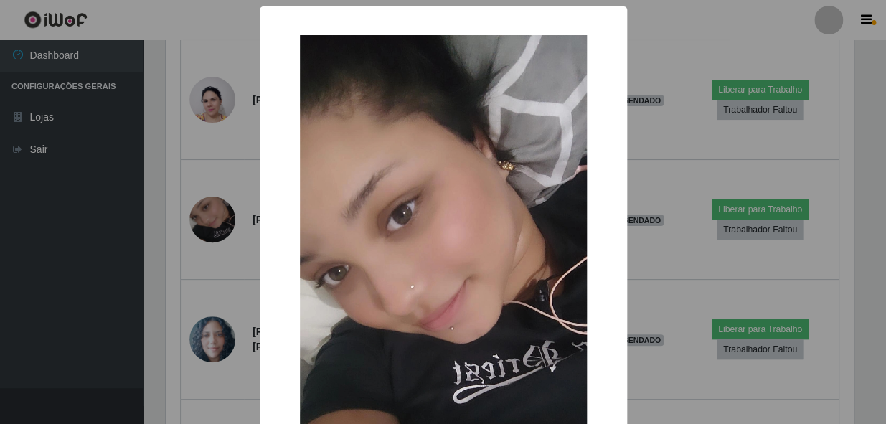
click at [154, 240] on div "× OK Cancel" at bounding box center [443, 212] width 886 height 424
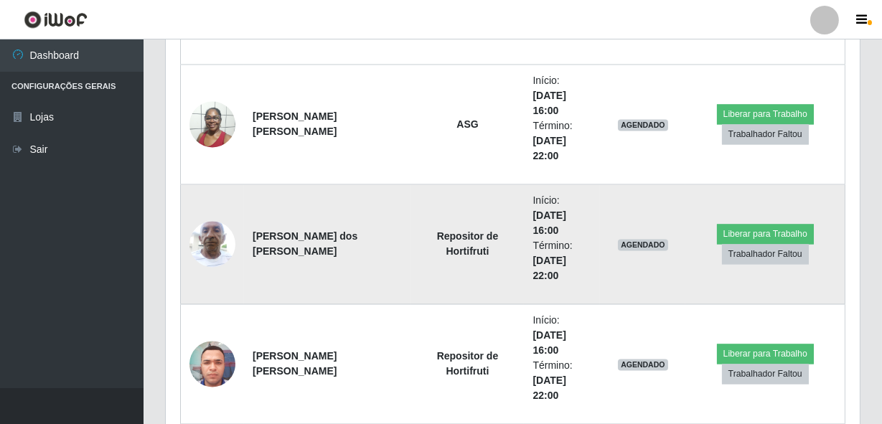
scroll to position [14925, 0]
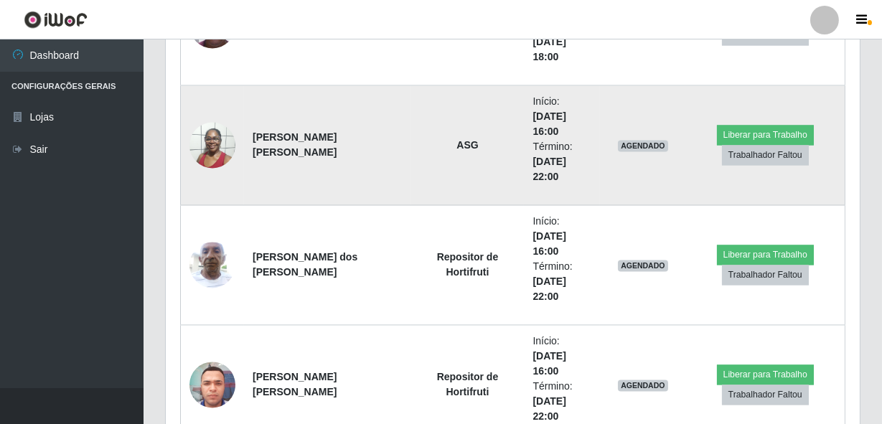
click at [209, 145] on img at bounding box center [212, 144] width 46 height 61
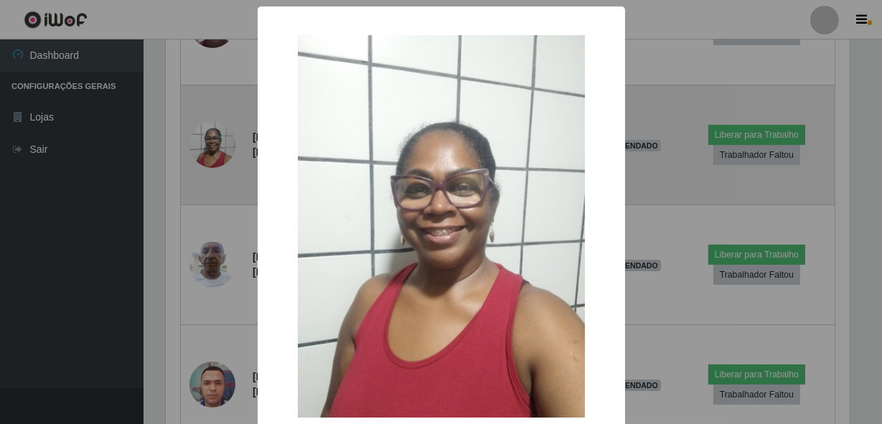
scroll to position [298, 687]
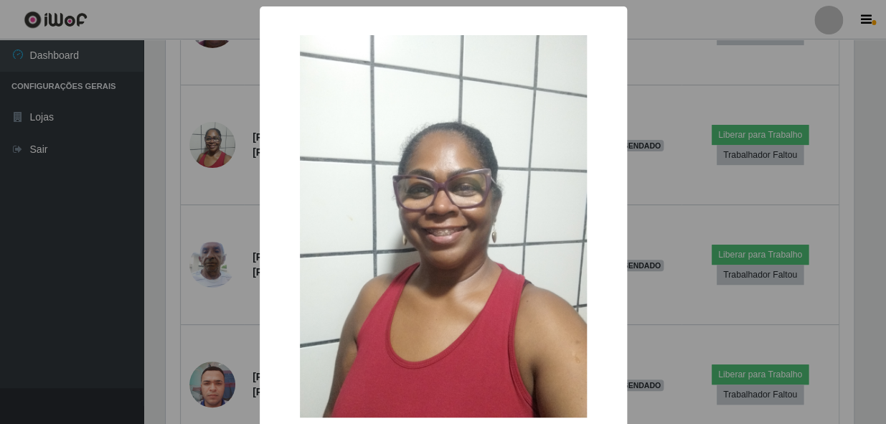
click at [184, 215] on div "× OK Cancel" at bounding box center [443, 212] width 886 height 424
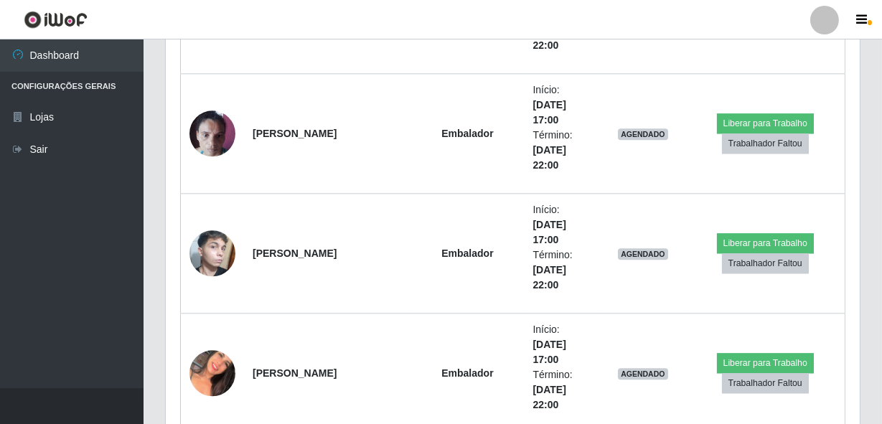
scroll to position [15965, 0]
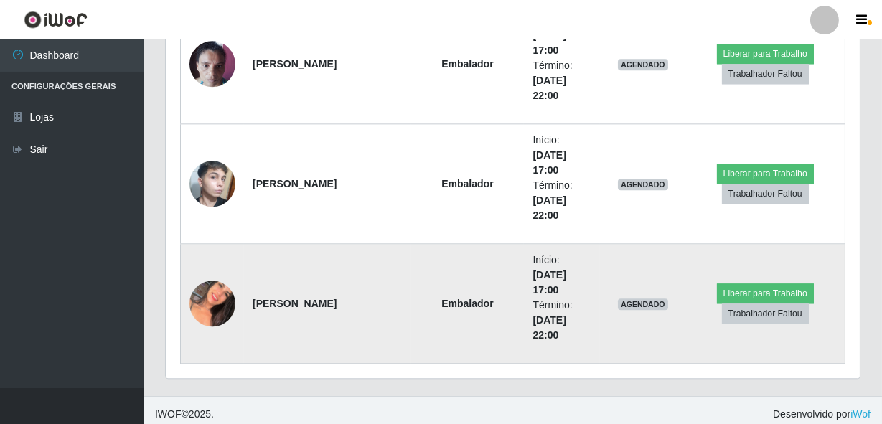
click at [208, 287] on img at bounding box center [212, 303] width 46 height 55
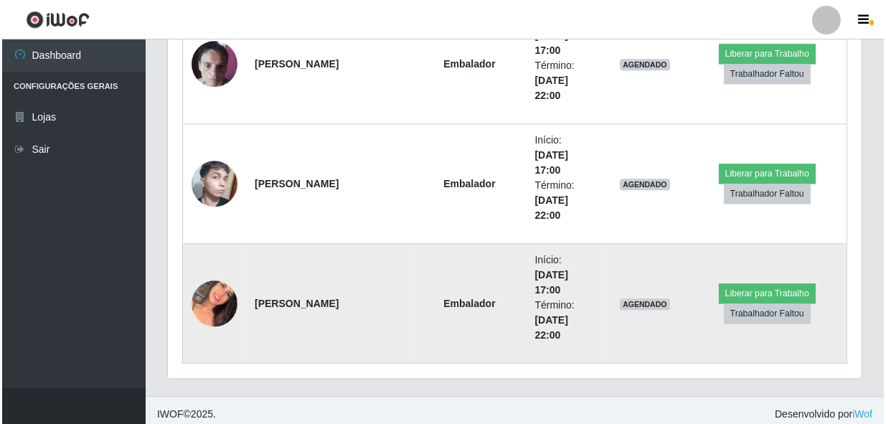
scroll to position [298, 687]
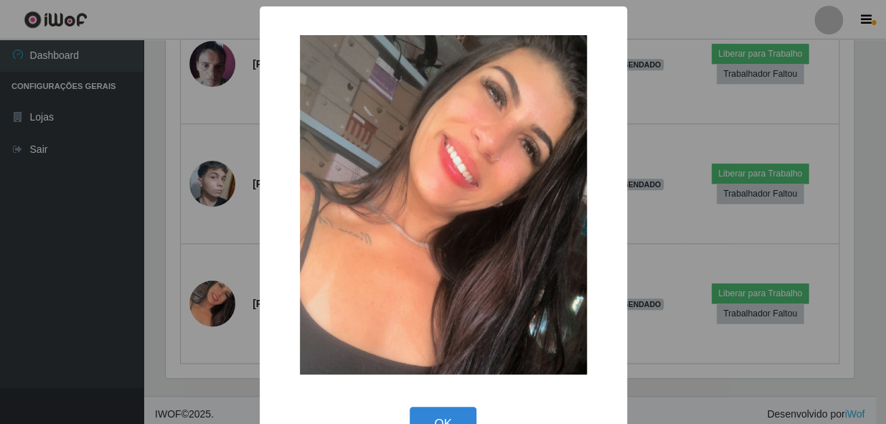
click at [210, 258] on div "× OK Cancel" at bounding box center [443, 212] width 886 height 424
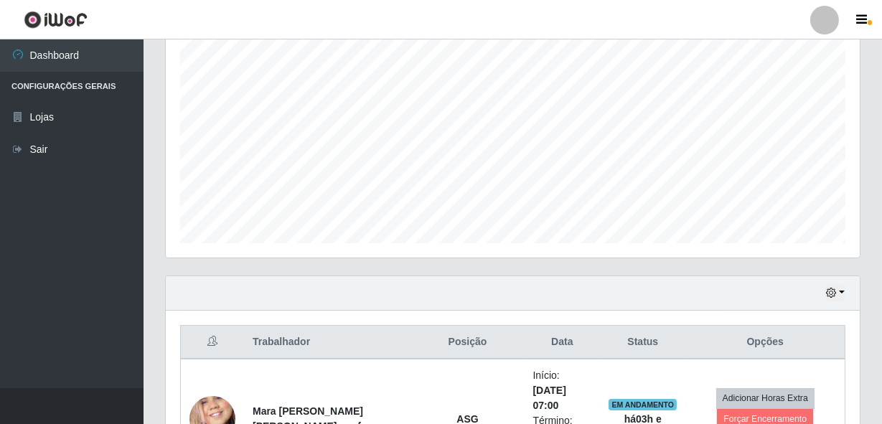
scroll to position [392, 0]
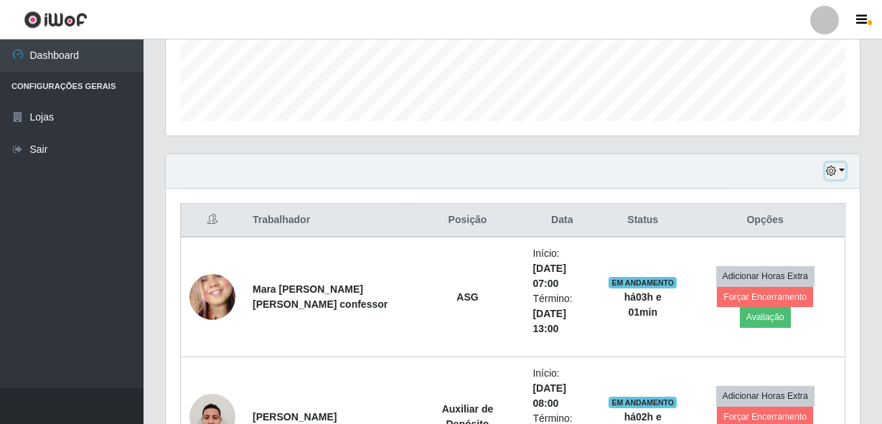
click at [835, 170] on icon "button" at bounding box center [831, 171] width 10 height 10
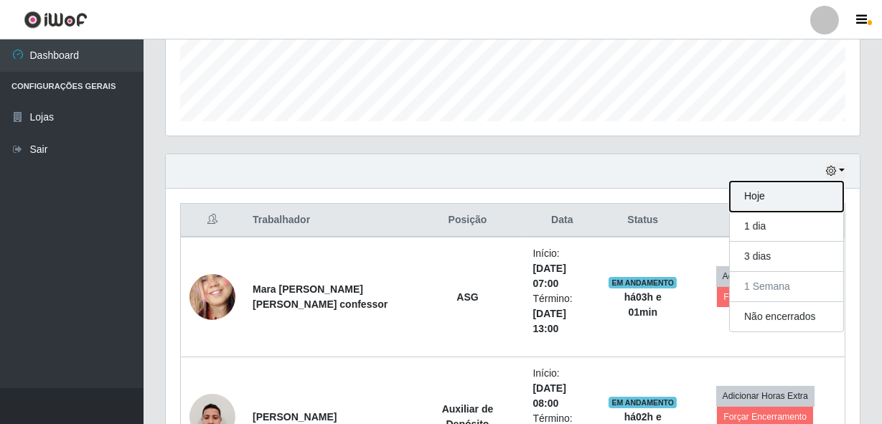
click at [772, 200] on button "Hoje" at bounding box center [786, 197] width 113 height 30
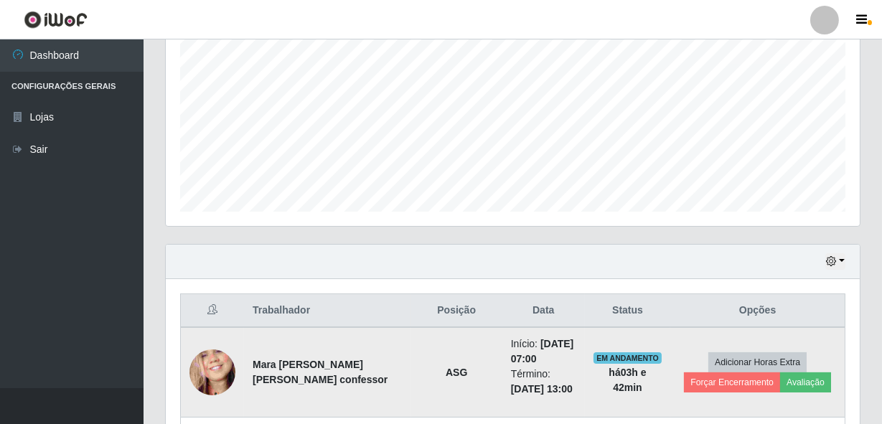
scroll to position [237, 0]
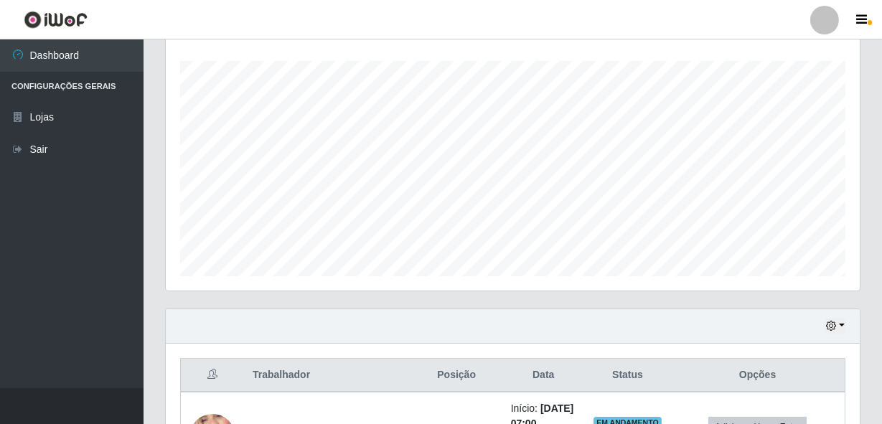
click at [489, 313] on div "Hoje 1 dia 3 dias 1 Semana Não encerrados" at bounding box center [513, 326] width 694 height 34
